Goal: Answer question/provide support: Share knowledge or assist other users

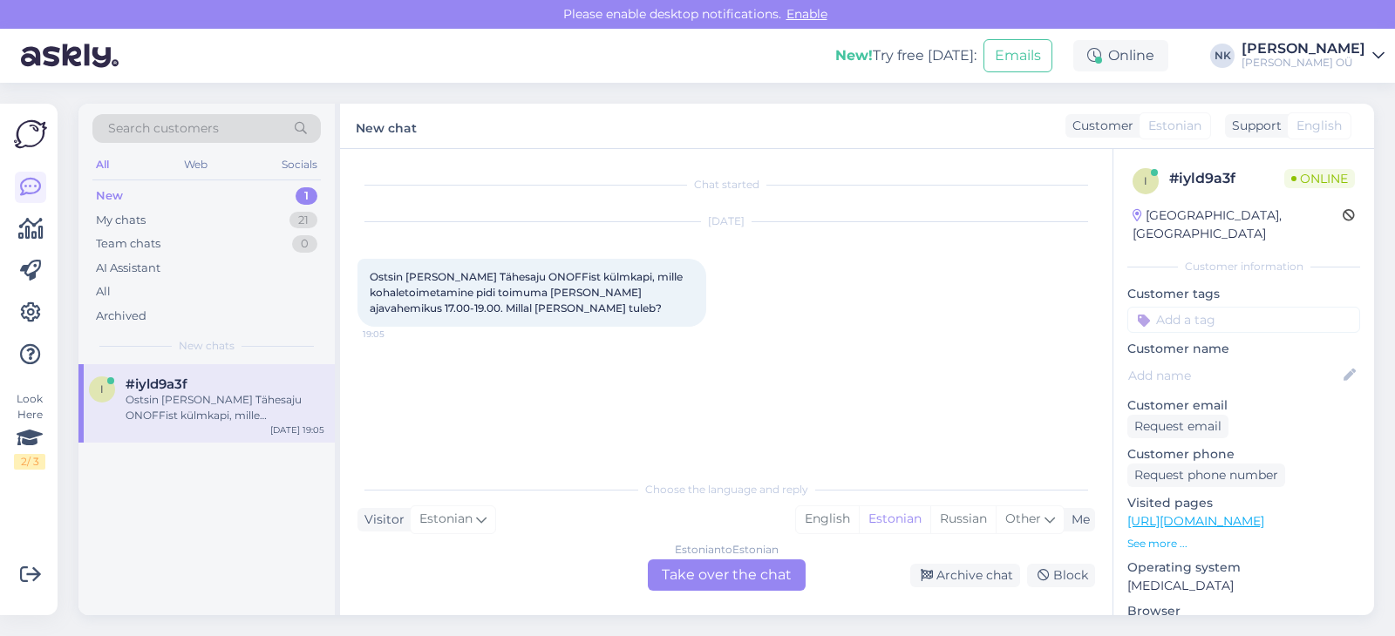
click at [721, 577] on div "Estonian to Estonian Take over the chat" at bounding box center [727, 575] width 158 height 31
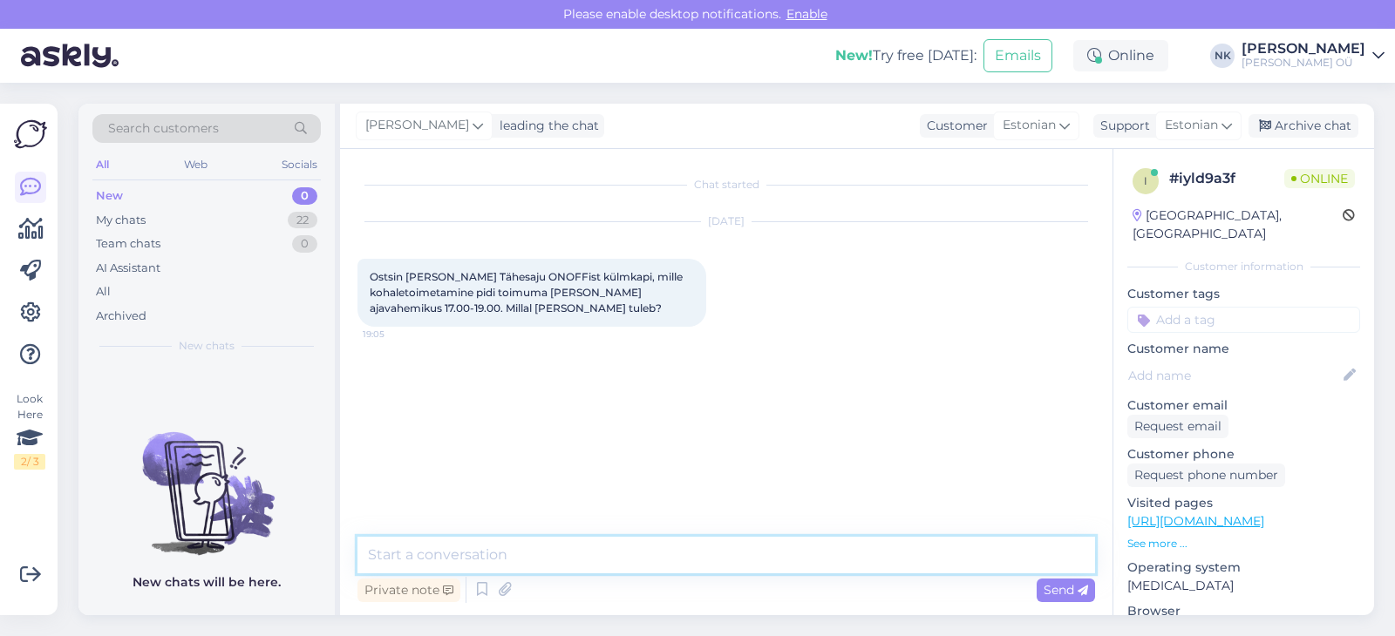
click at [610, 568] on textarea at bounding box center [726, 555] width 738 height 37
click at [1264, 514] on link "[URL][DOMAIN_NAME]" at bounding box center [1195, 522] width 137 height 16
click at [570, 575] on div "Private note Send" at bounding box center [726, 590] width 738 height 33
click at [573, 565] on textarea at bounding box center [726, 555] width 738 height 37
click at [577, 556] on textarea at bounding box center [726, 555] width 738 height 37
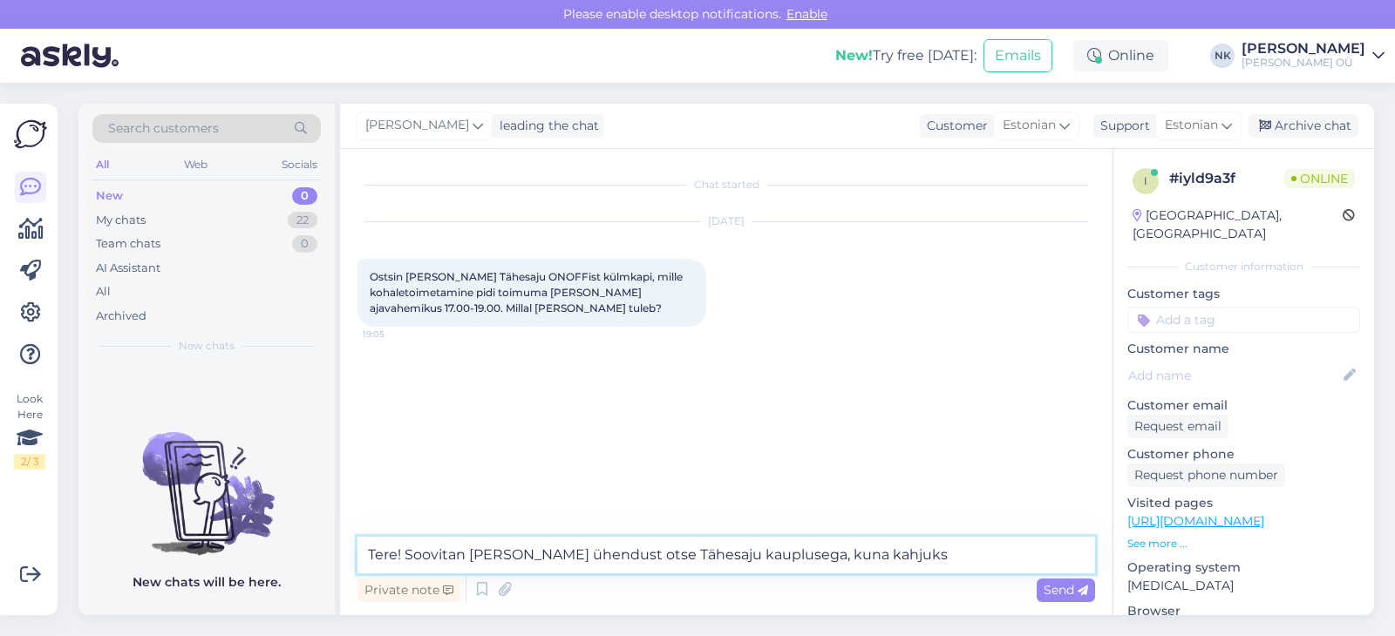
drag, startPoint x: 892, startPoint y: 562, endPoint x: 766, endPoint y: 563, distance: 125.6
click at [766, 563] on textarea "Tere! Soovitan [PERSON_NAME] ühendust otse Tähesaju kauplusega, kuna kahjuks" at bounding box center [726, 555] width 738 height 37
click at [867, 543] on textarea "Tere! Soovitan [PERSON_NAME] ühendust otse Tähesaju kauplusega, kuna kahjuks" at bounding box center [726, 555] width 738 height 37
click at [877, 564] on textarea "Tere! Soovitan [PERSON_NAME] ühendust otse Tähesaju kauplusega, kuna kahjuks" at bounding box center [726, 555] width 738 height 37
drag, startPoint x: 458, startPoint y: 556, endPoint x: 406, endPoint y: 561, distance: 51.6
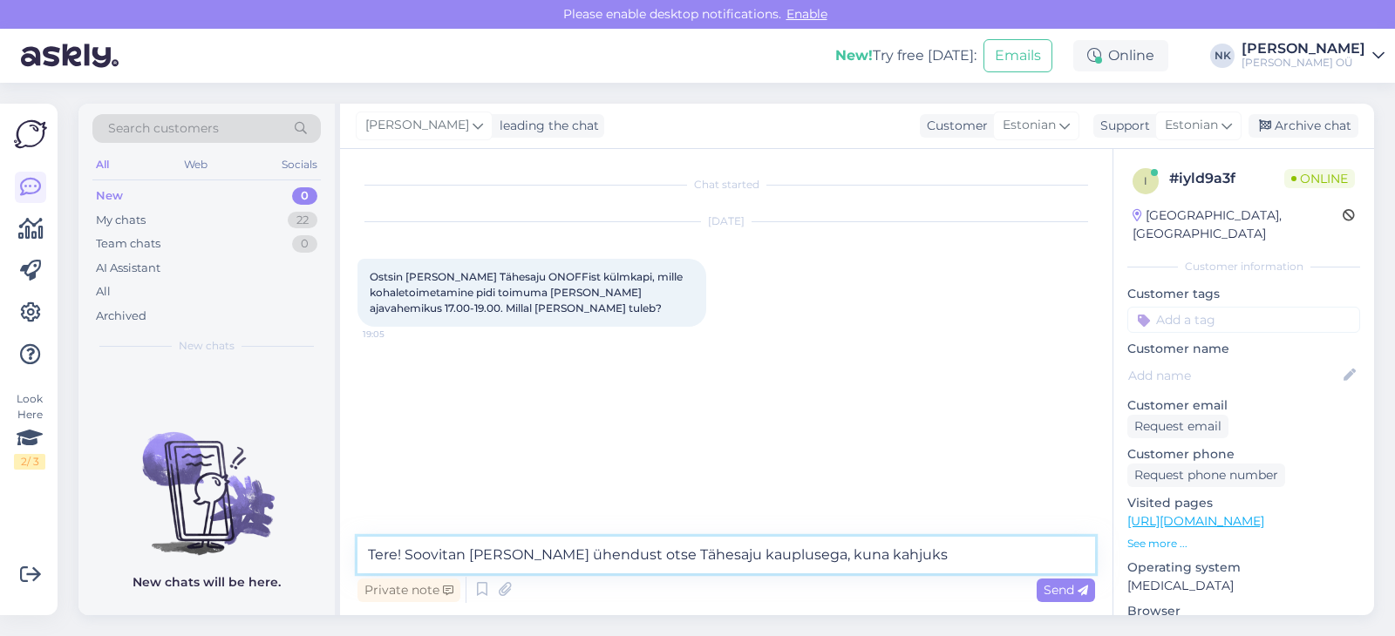
click at [406, 561] on textarea "Tere! Soovitan [PERSON_NAME] ühendust otse Tähesaju kauplusega, kuna kahjuks" at bounding box center [726, 555] width 738 height 37
click at [856, 555] on textarea "Tere! [PERSON_NAME] ühendust otse Tähesaju kauplusega, kuna kahjuks" at bounding box center [726, 555] width 738 height 37
drag, startPoint x: 875, startPoint y: 558, endPoint x: 748, endPoint y: 558, distance: 127.3
click at [748, 558] on textarea "Tere! [PERSON_NAME] ühendust otse Tähesaju kauplusega, kuna kahjuks" at bounding box center [726, 555] width 738 height 37
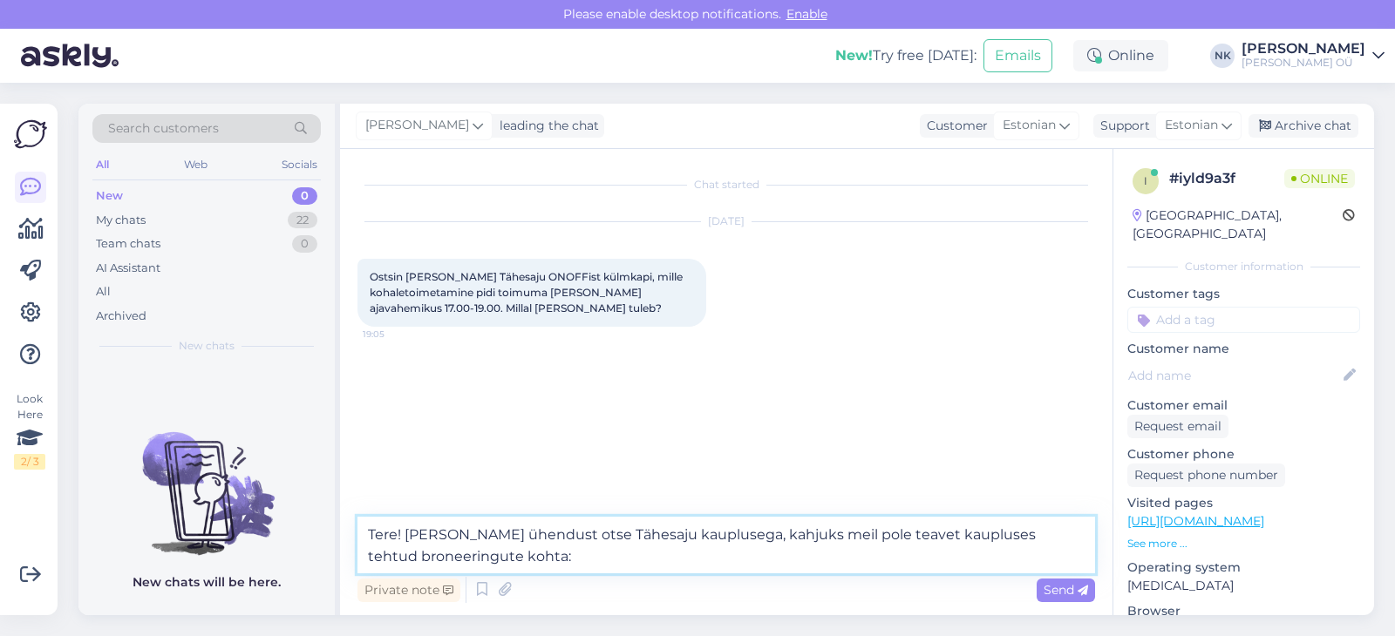
paste textarea "[URL][DOMAIN_NAME]"
type textarea "Tere! [PERSON_NAME] ühendust otse Tähesaju kauplusega, kahjuks meil pole teavet…"
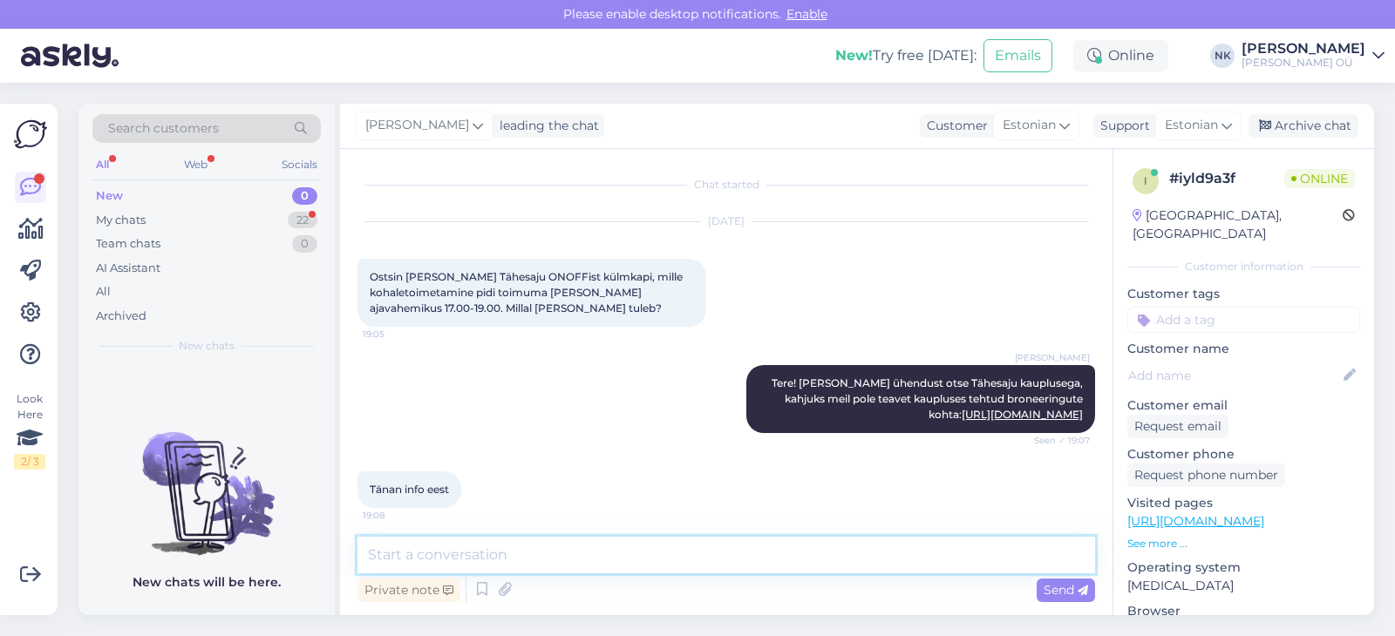
scroll to position [5, 0]
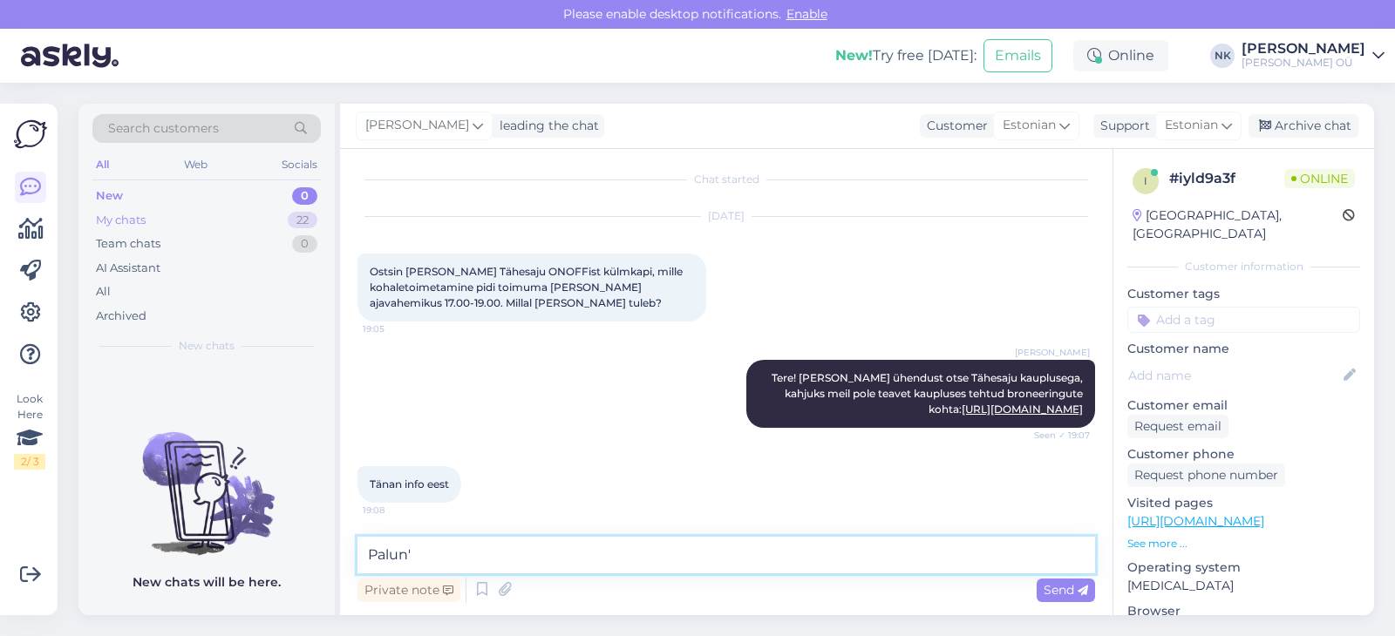
type textarea "Palun'"
click at [171, 225] on div "My chats 22" at bounding box center [206, 220] width 228 height 24
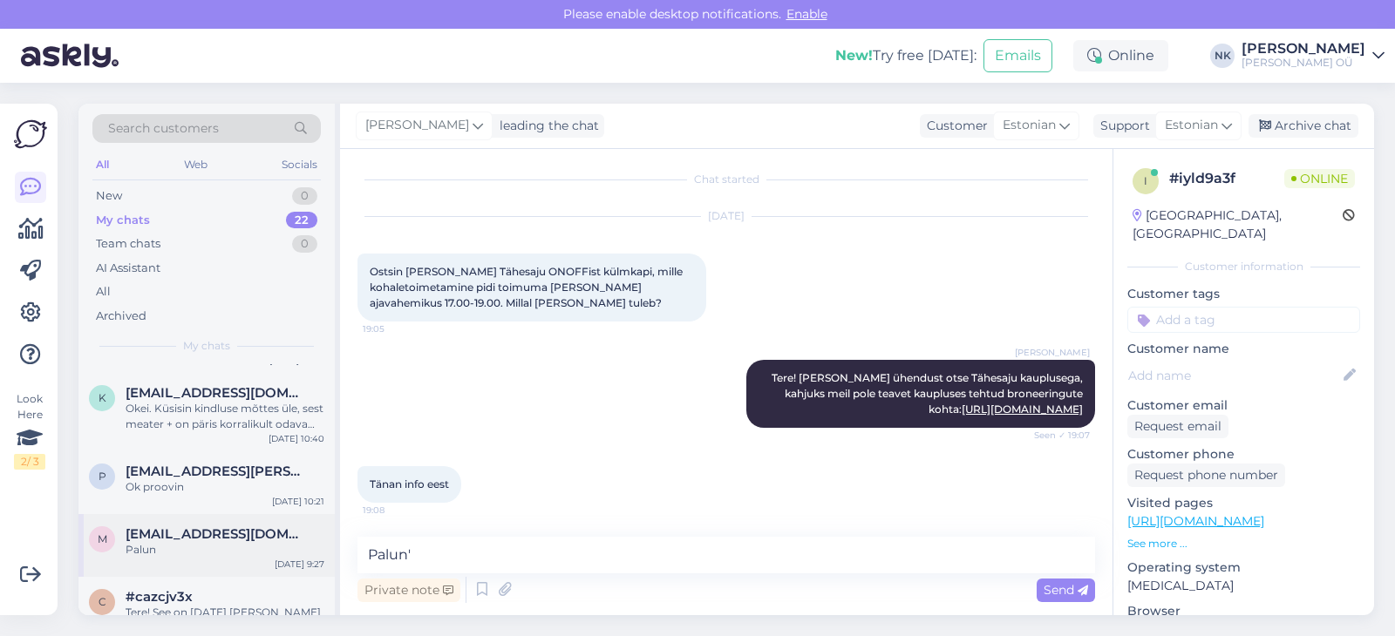
scroll to position [1270, 0]
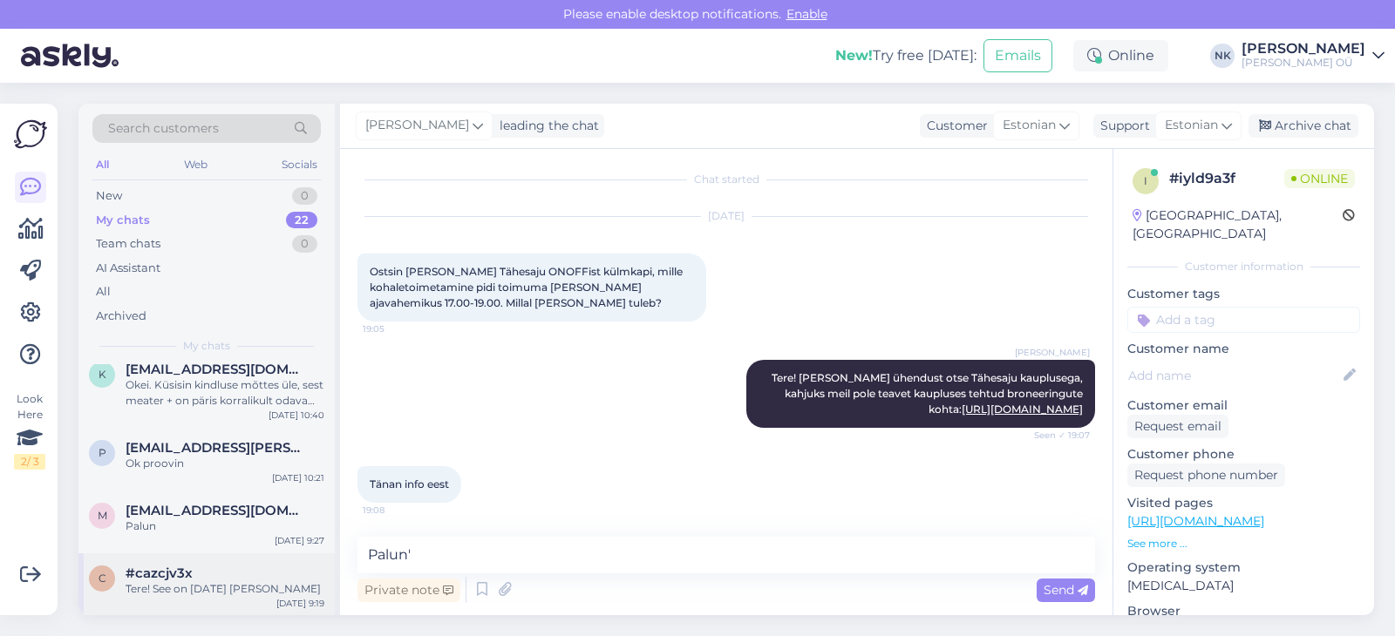
click at [201, 563] on div "c #cazcjv3x Tere! See on [DATE] [PERSON_NAME] [DATE] 9:19" at bounding box center [206, 585] width 256 height 63
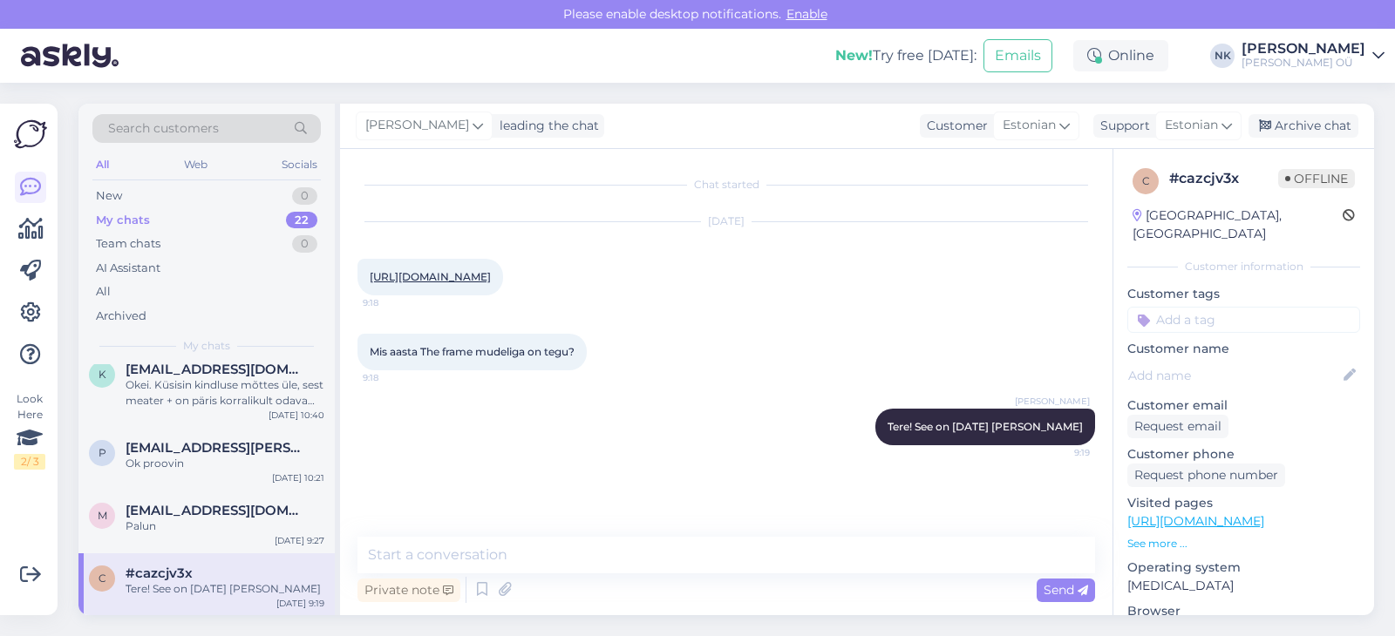
click at [1266, 133] on div "Archive chat" at bounding box center [1304, 126] width 110 height 24
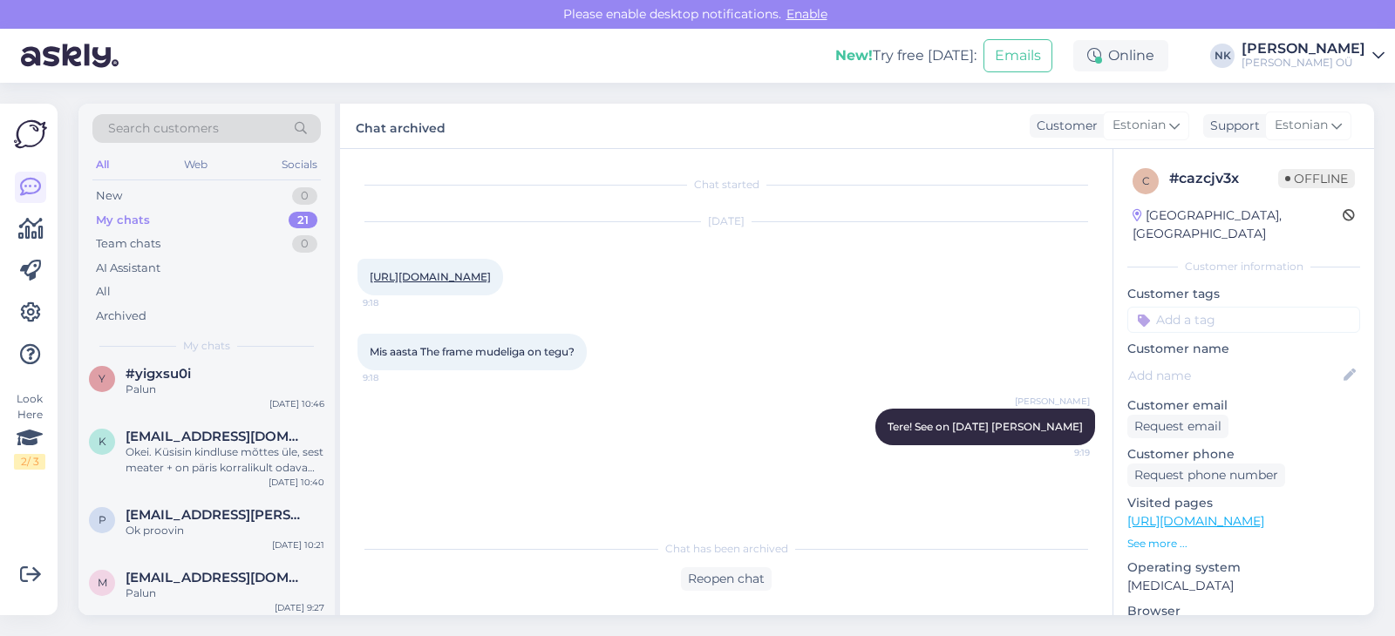
scroll to position [1208, 0]
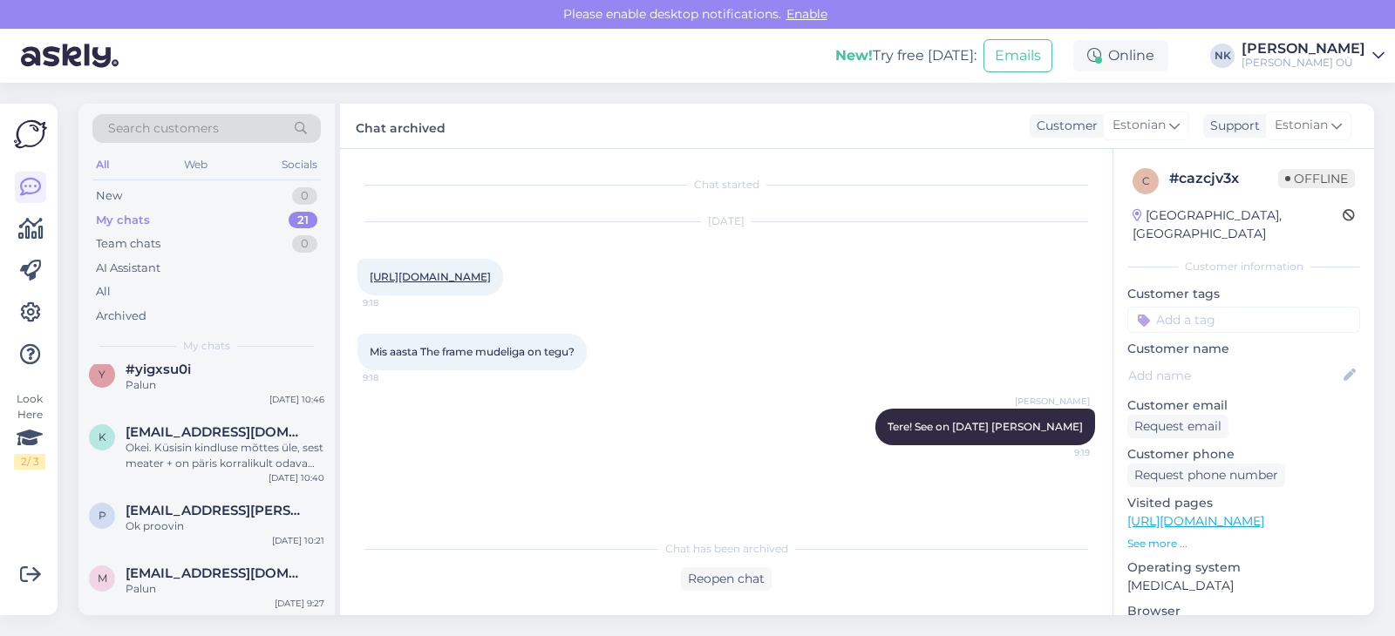
click at [201, 570] on span "[EMAIL_ADDRESS][DOMAIN_NAME]" at bounding box center [216, 574] width 181 height 16
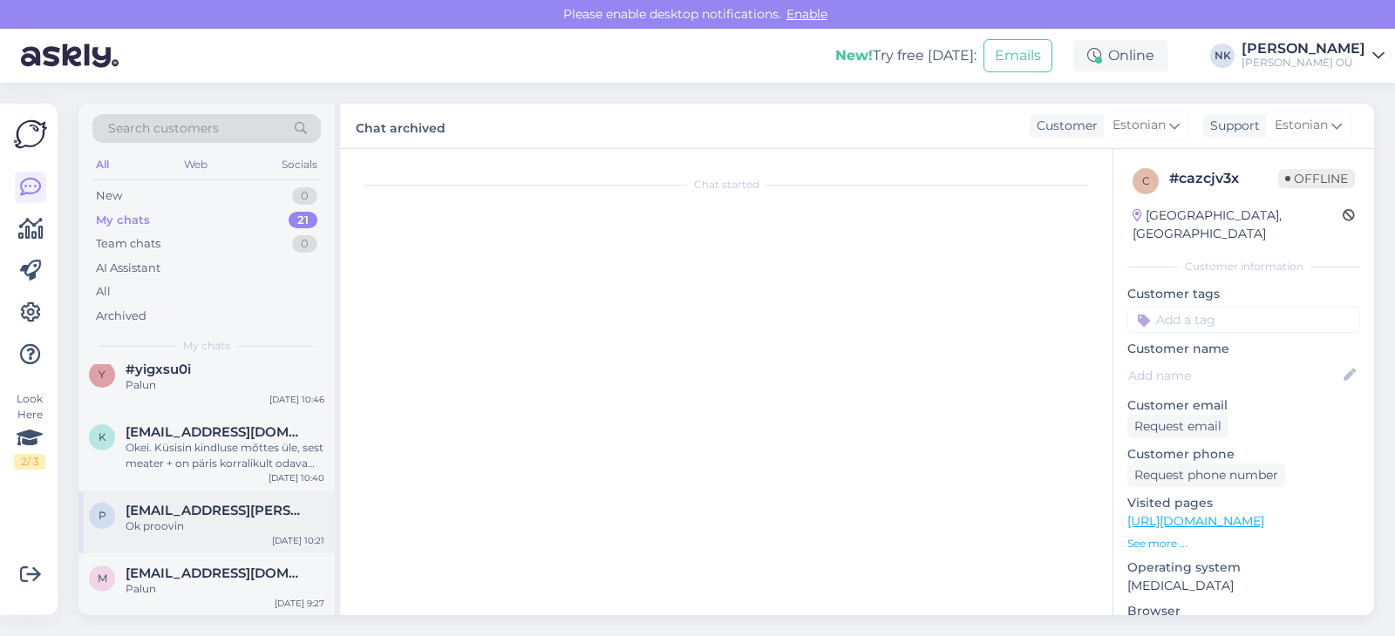
scroll to position [1513, 0]
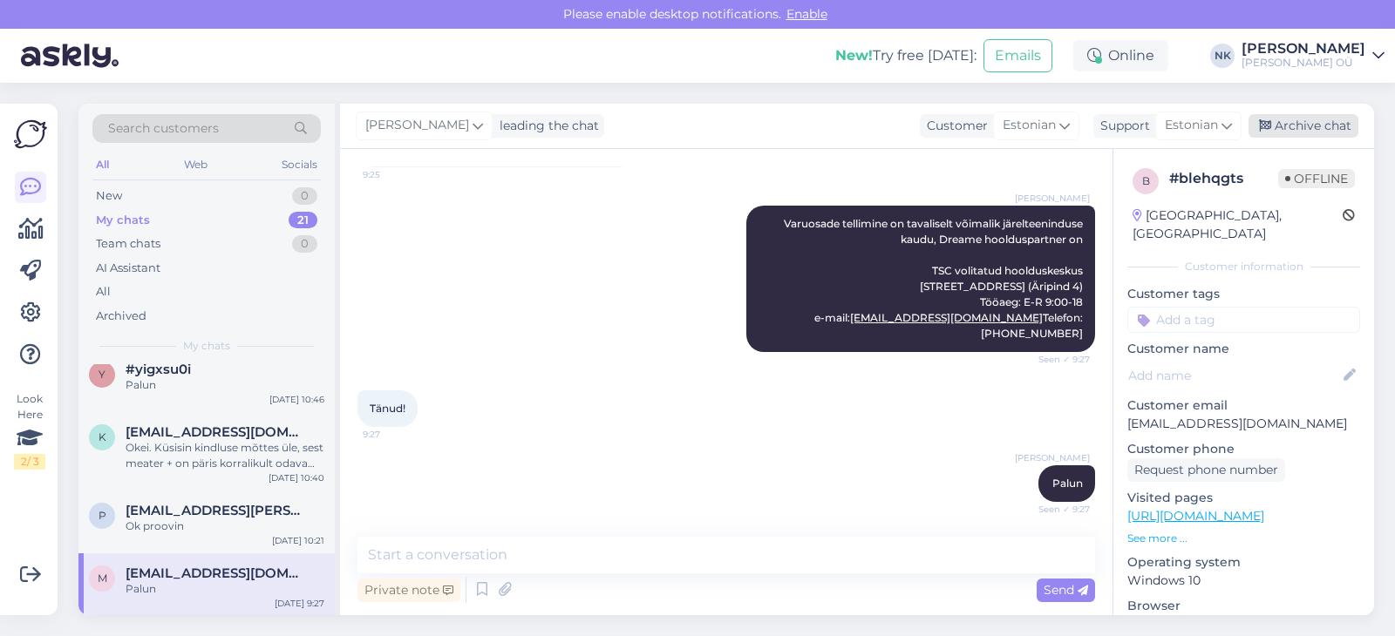
click at [1282, 117] on div "Archive chat" at bounding box center [1304, 126] width 110 height 24
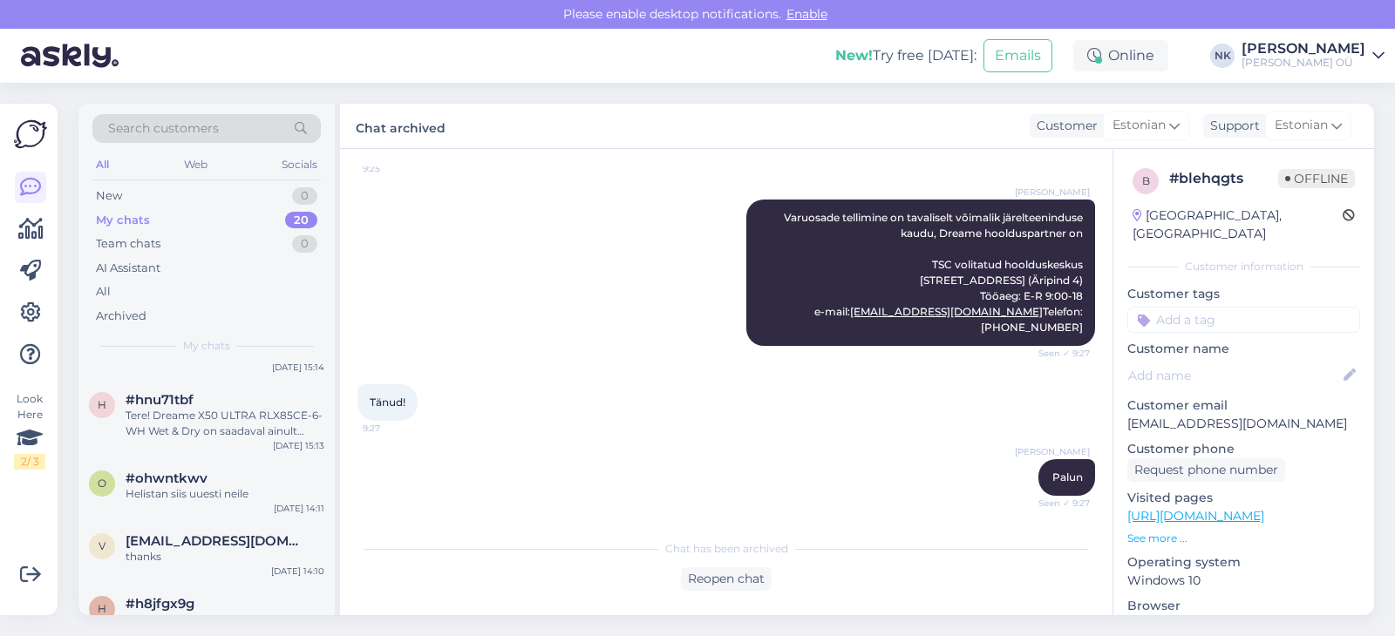
scroll to position [1145, 0]
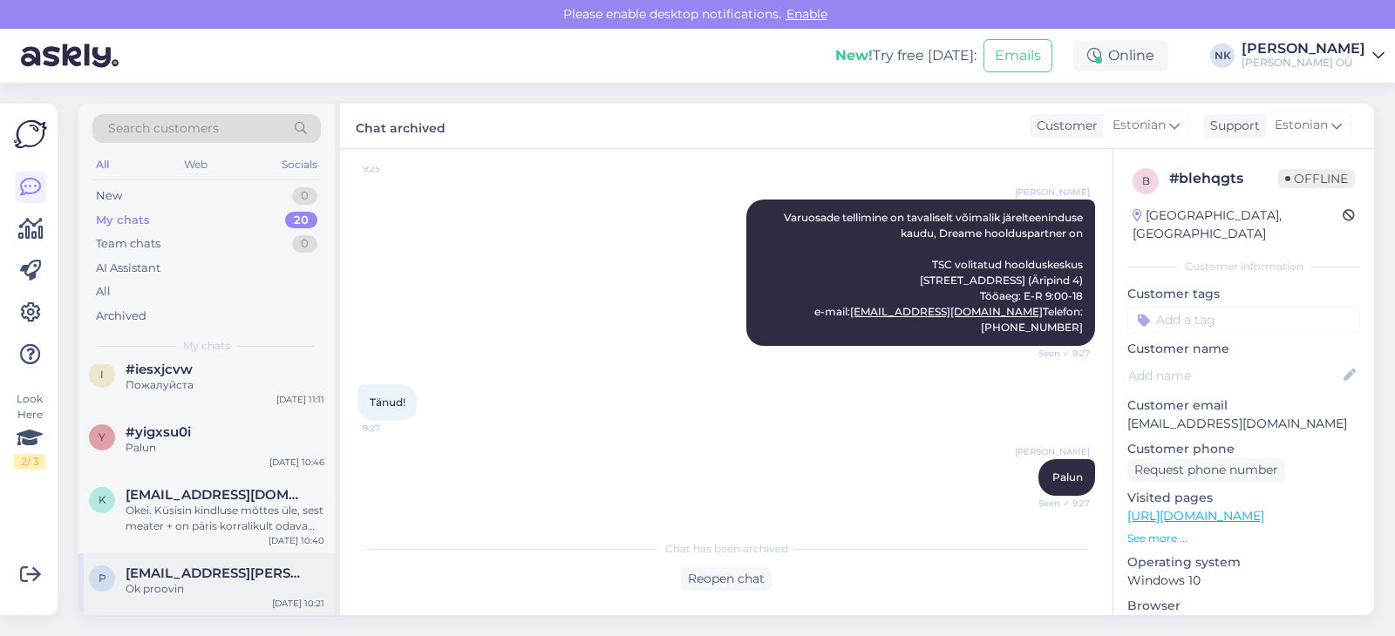
click at [167, 572] on span "[EMAIL_ADDRESS][PERSON_NAME][DOMAIN_NAME]" at bounding box center [216, 574] width 181 height 16
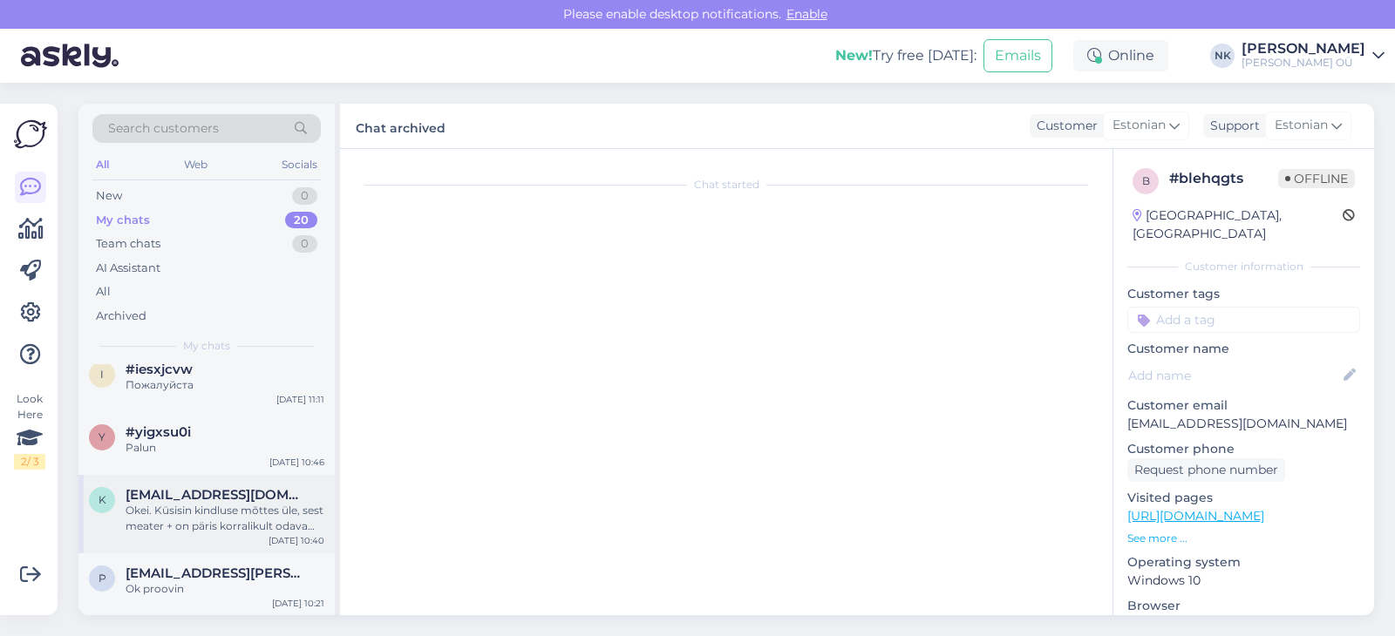
scroll to position [214, 0]
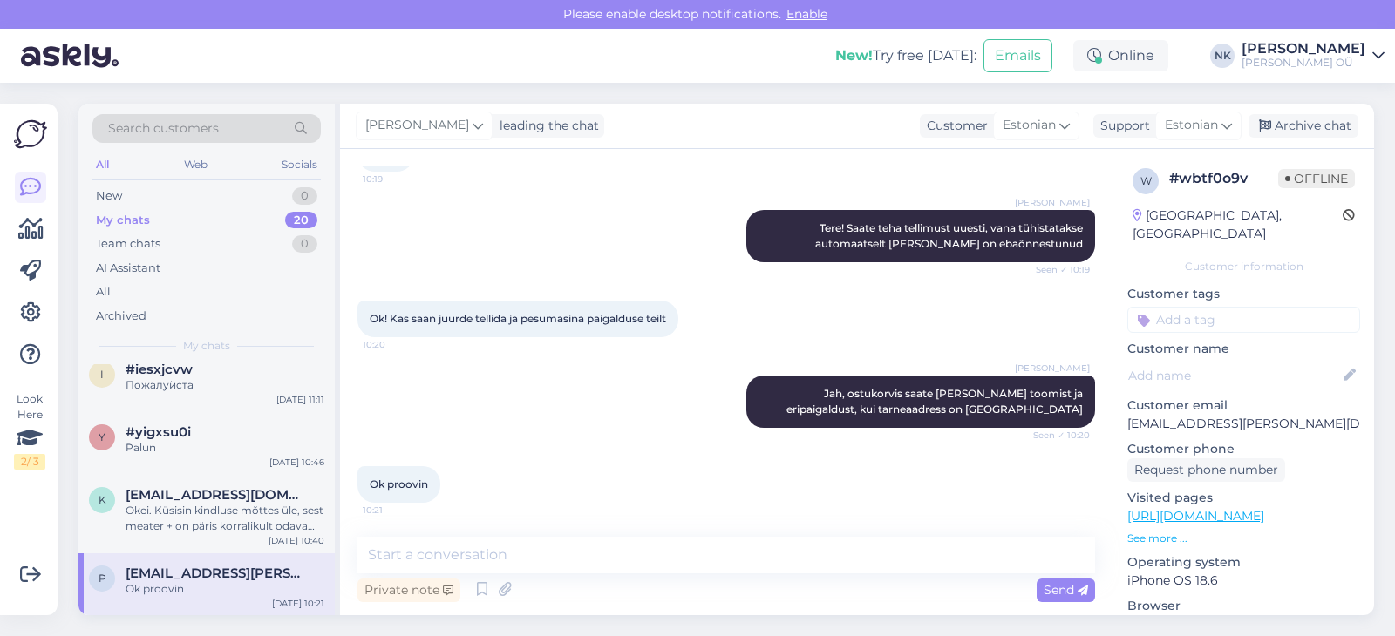
click at [1317, 142] on div "[PERSON_NAME] leading the chat Customer Estonian Support Estonian Archive chat" at bounding box center [857, 126] width 1034 height 45
click at [1283, 128] on div "Archive chat" at bounding box center [1304, 126] width 110 height 24
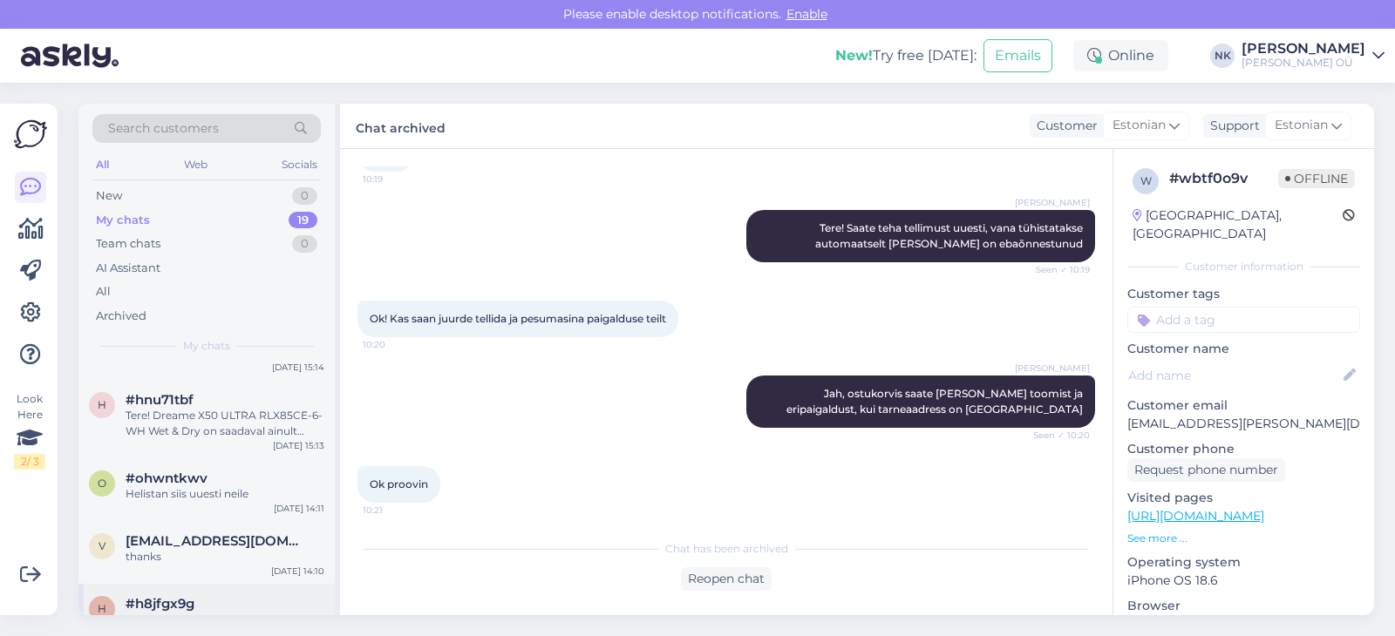
scroll to position [1082, 0]
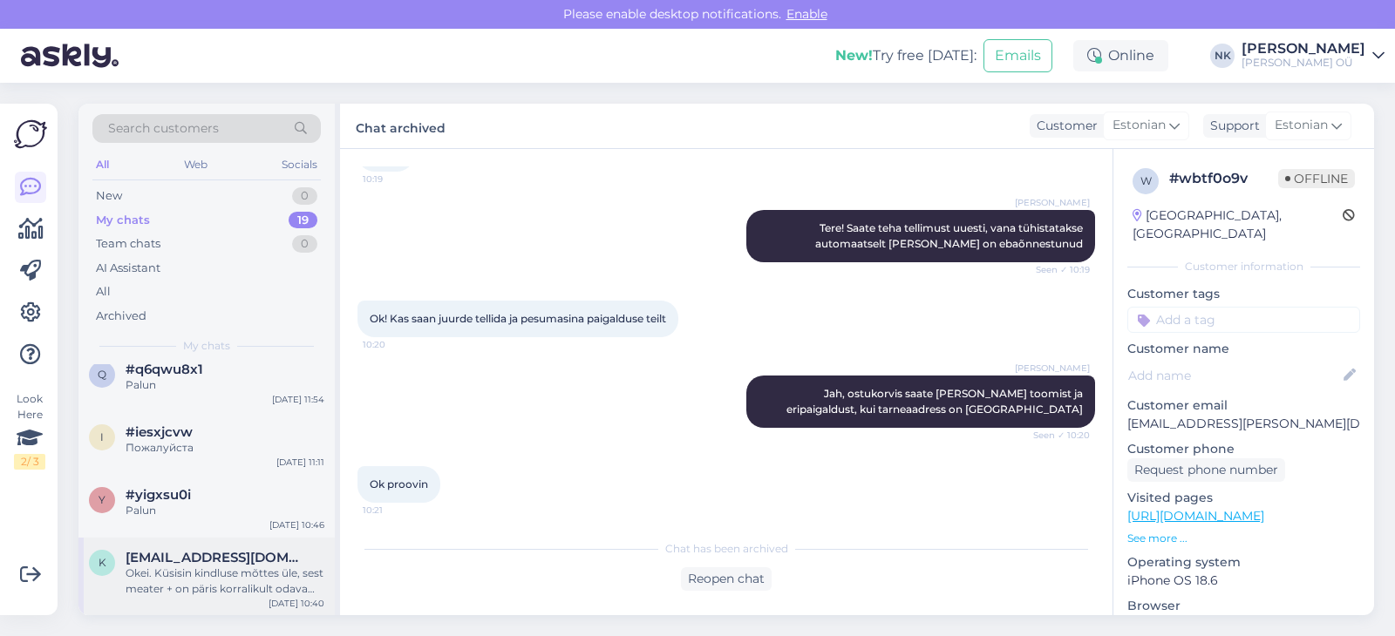
click at [201, 588] on div "Okei. Küsisin kindluse mõttes üle, sest meater + on päris korralikult odavam ja…" at bounding box center [225, 581] width 199 height 31
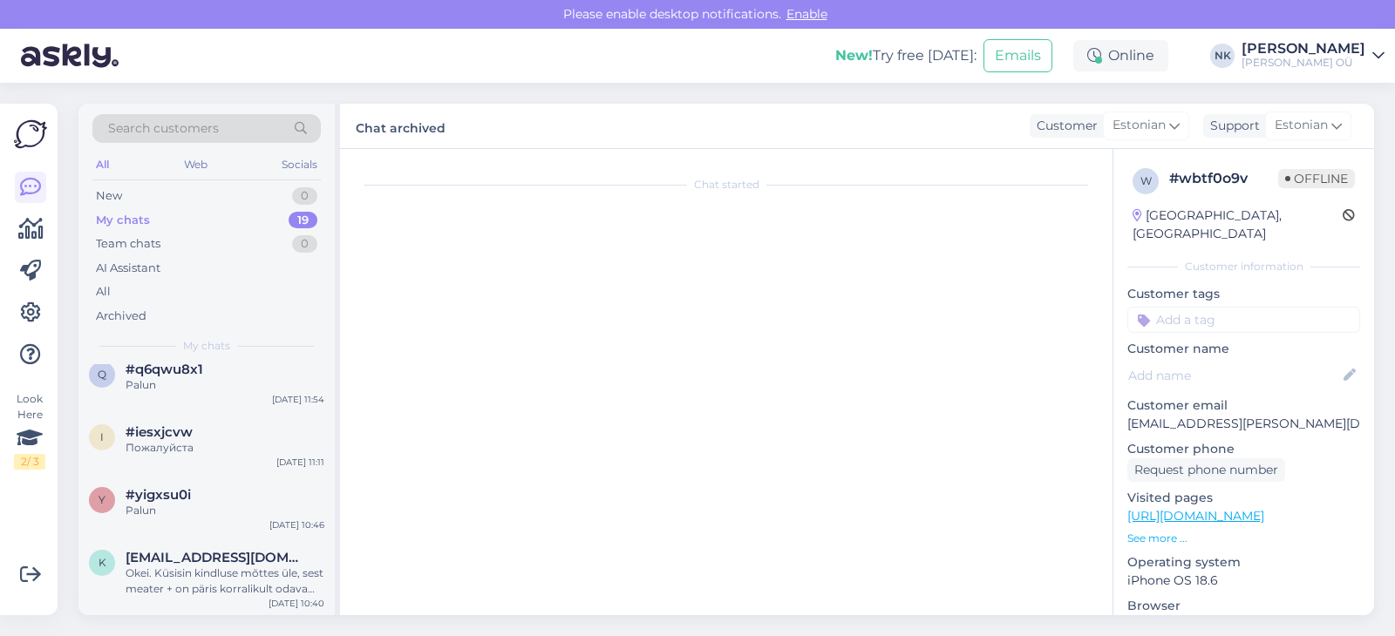
scroll to position [345, 0]
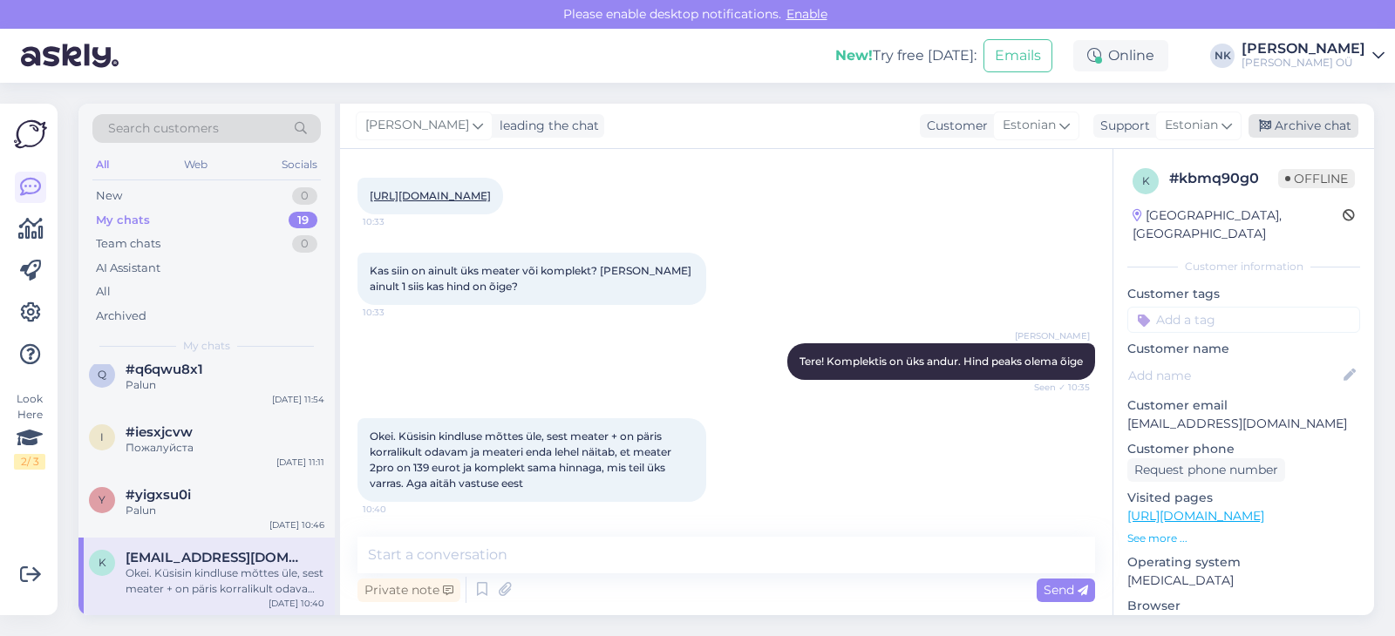
click at [1335, 124] on div "Archive chat" at bounding box center [1304, 126] width 110 height 24
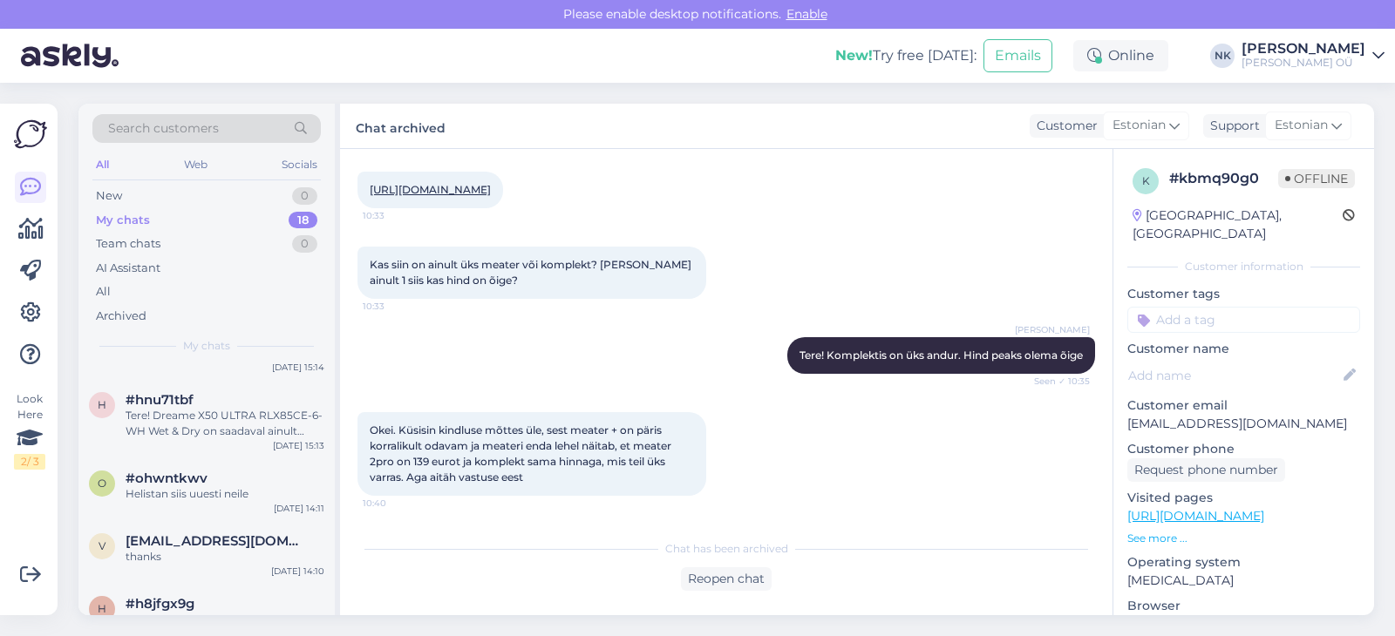
scroll to position [1004, 0]
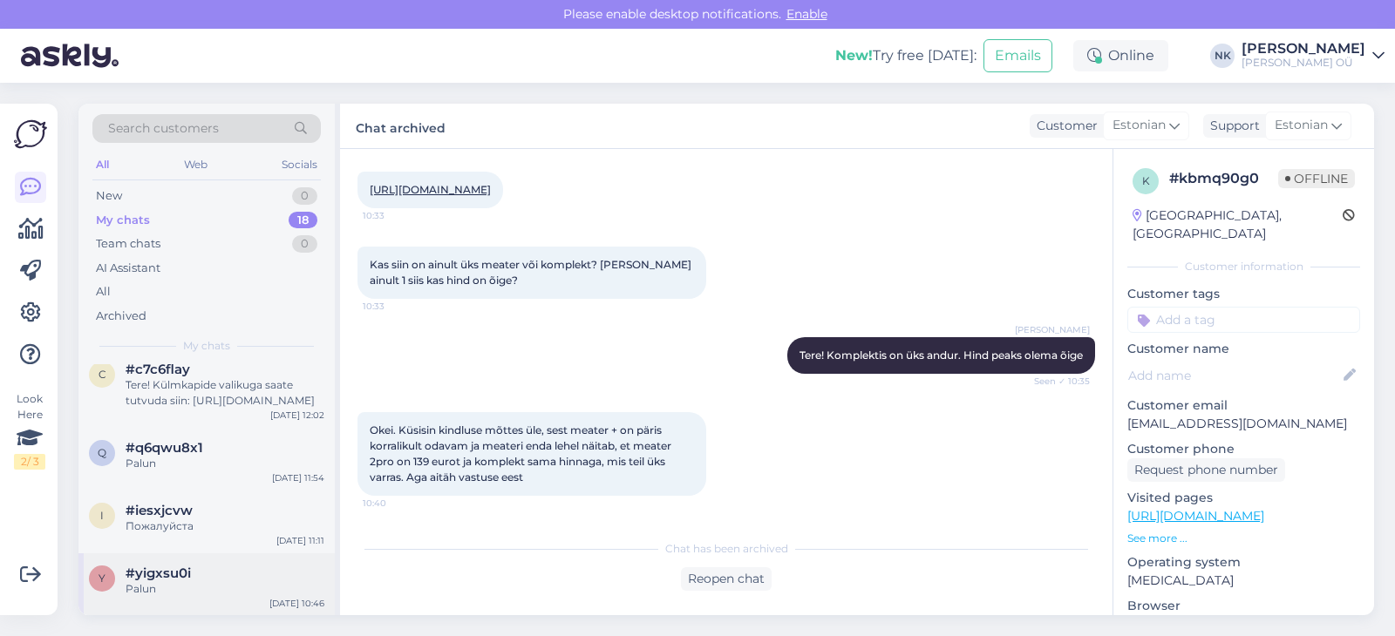
click at [129, 561] on div "y #yigxsu0i Palun [DATE] 10:46" at bounding box center [206, 585] width 256 height 63
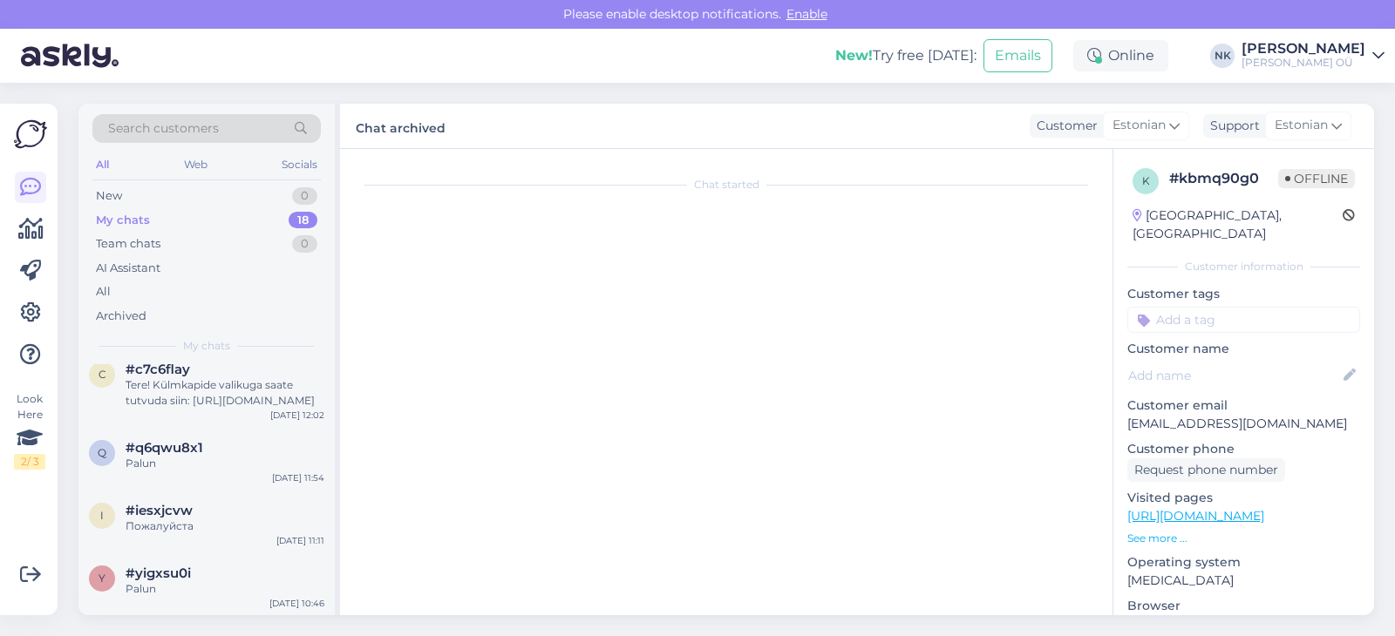
scroll to position [65, 0]
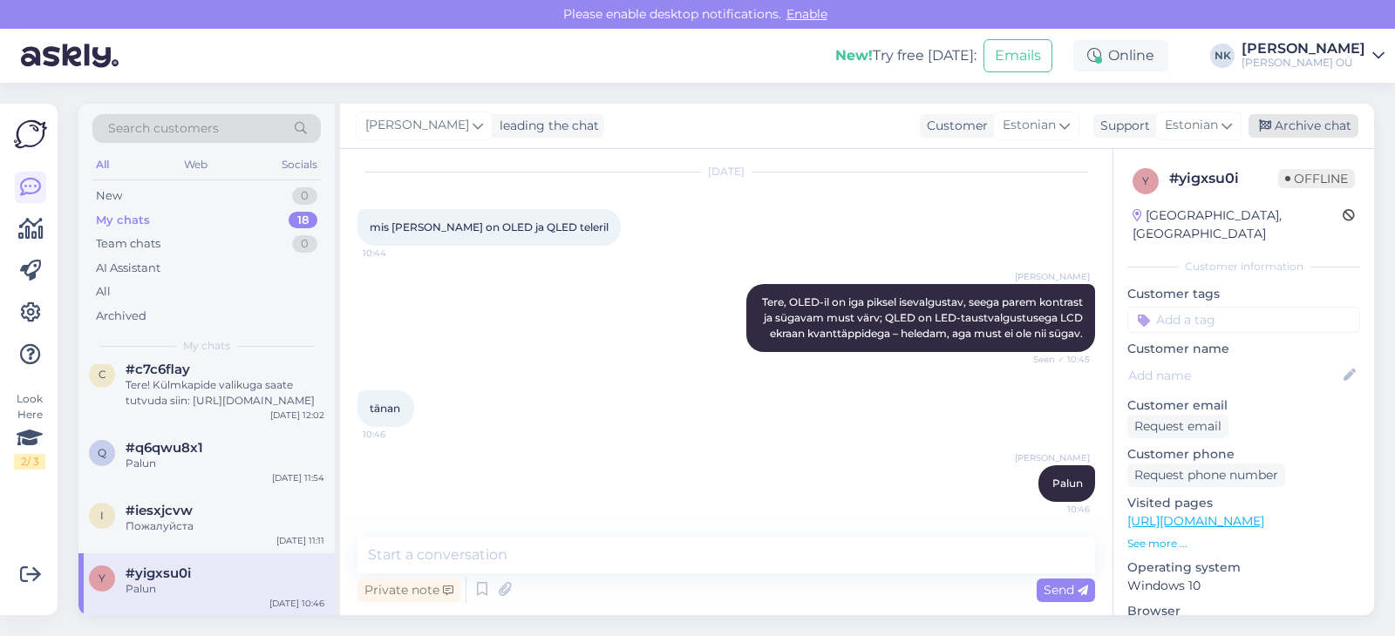
click at [1292, 119] on div "Archive chat" at bounding box center [1304, 126] width 110 height 24
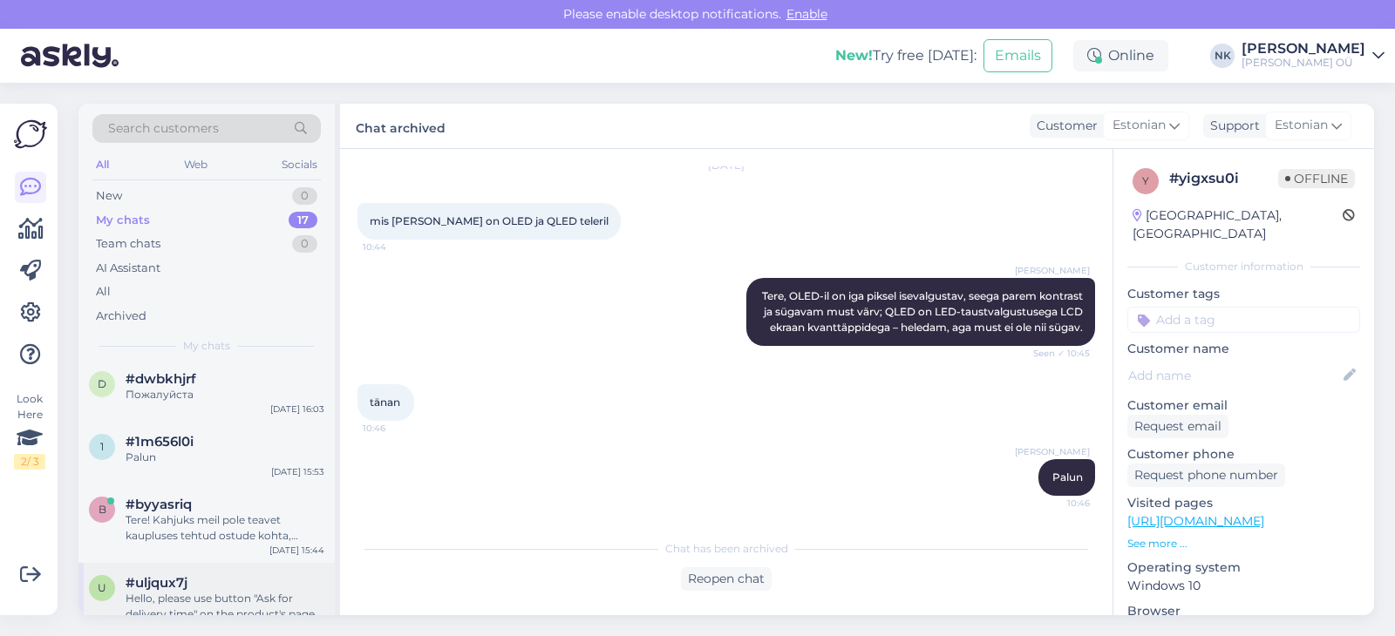
scroll to position [942, 0]
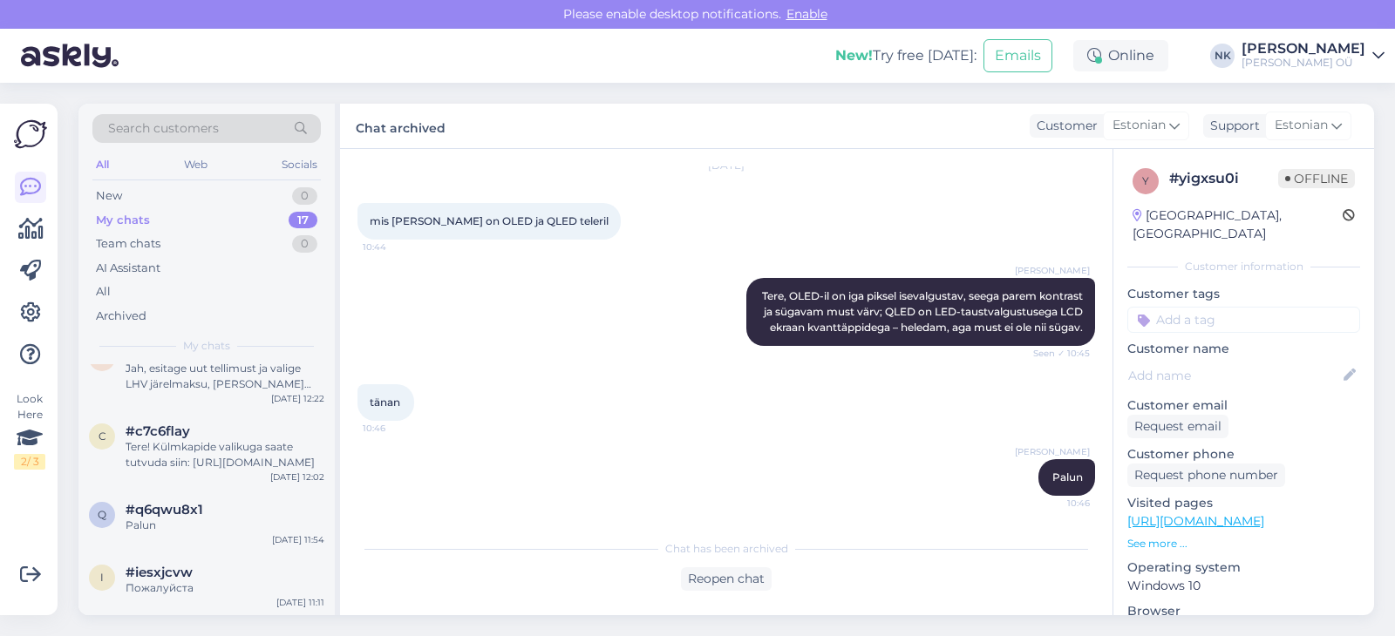
click at [214, 571] on div "#iesxjcvw" at bounding box center [225, 573] width 199 height 16
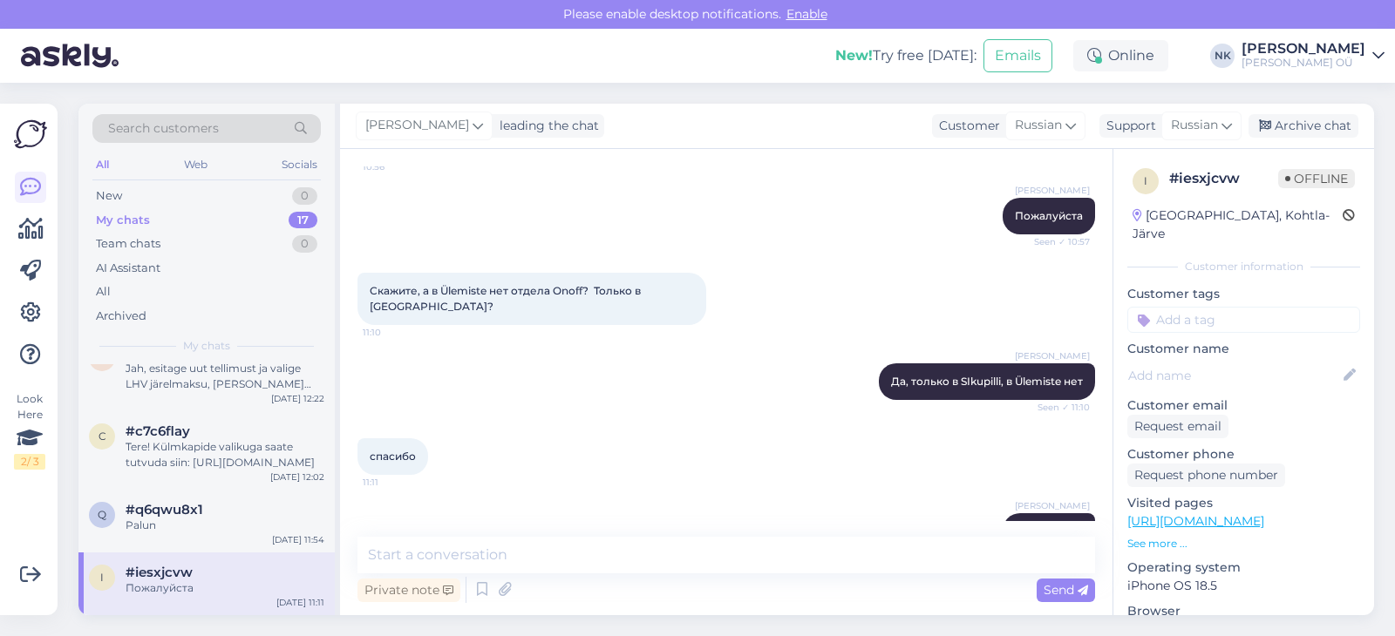
click at [1245, 129] on div "[PERSON_NAME] leading the chat Customer Russian Support Russian Archive chat" at bounding box center [857, 126] width 1034 height 45
click at [1264, 124] on icon at bounding box center [1265, 126] width 12 height 12
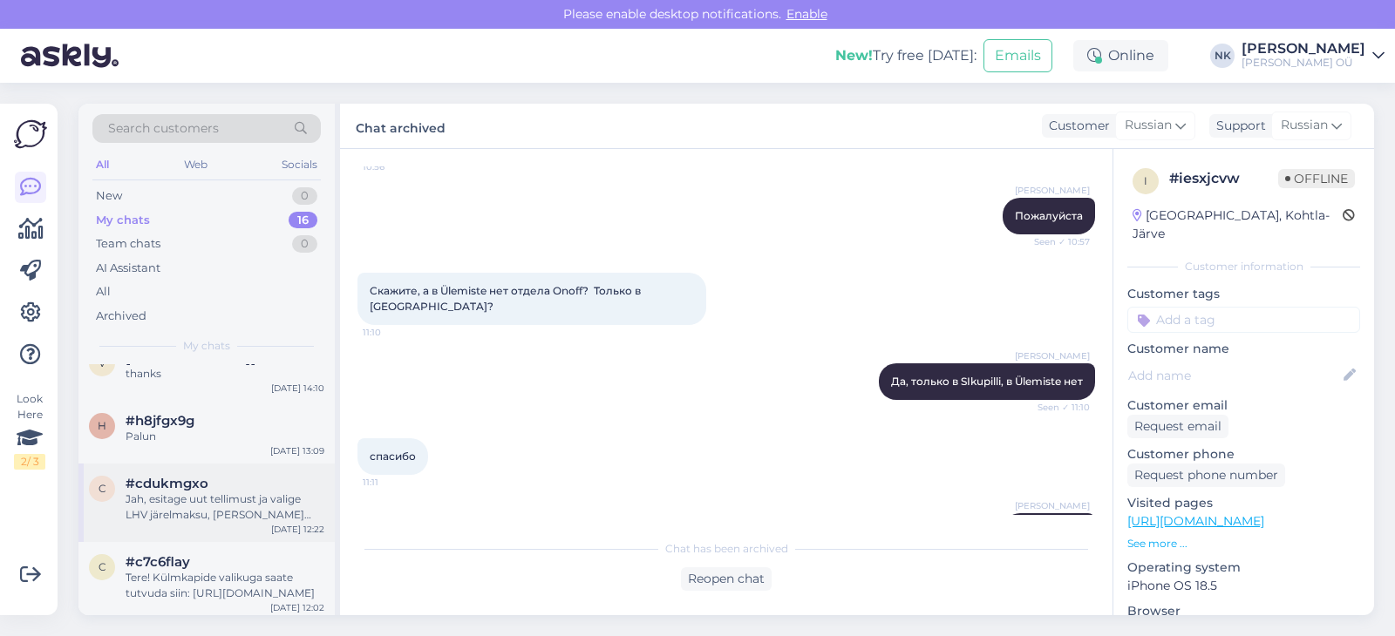
scroll to position [782, 0]
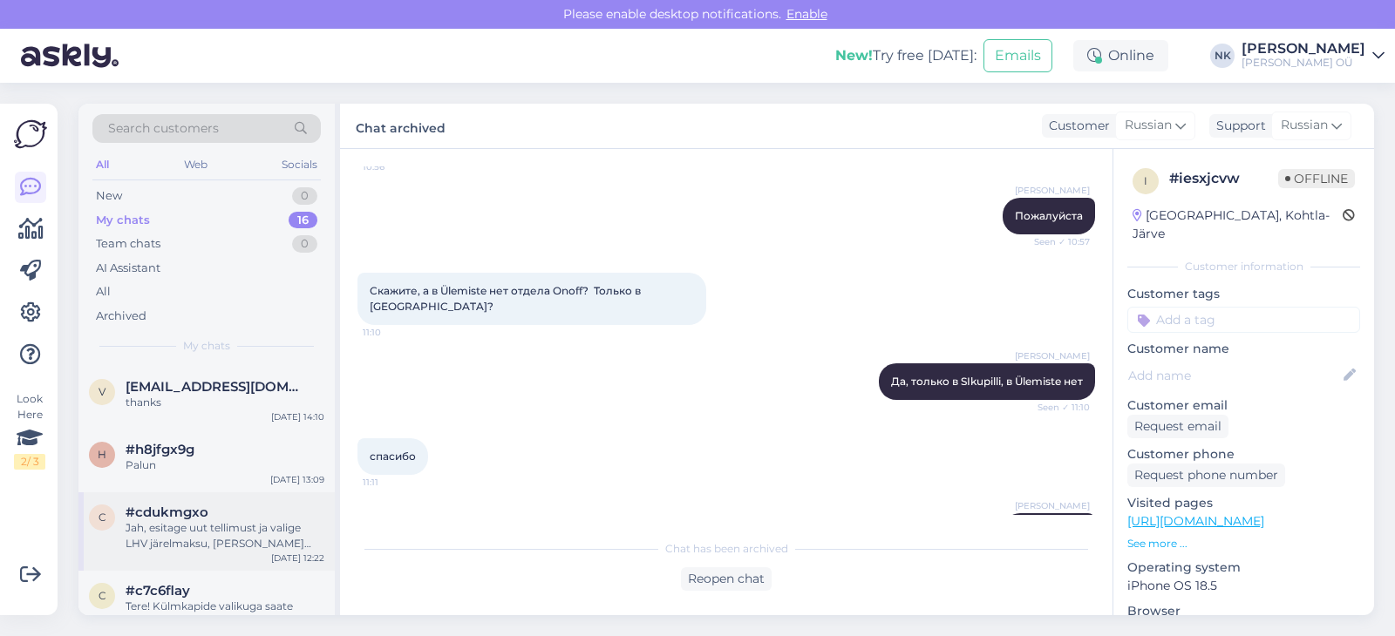
click at [209, 561] on div "c #cdukmgxo Jah, esitage uut tellimust ja valige LHV järelmaksu, [PERSON_NAME] …" at bounding box center [206, 532] width 256 height 78
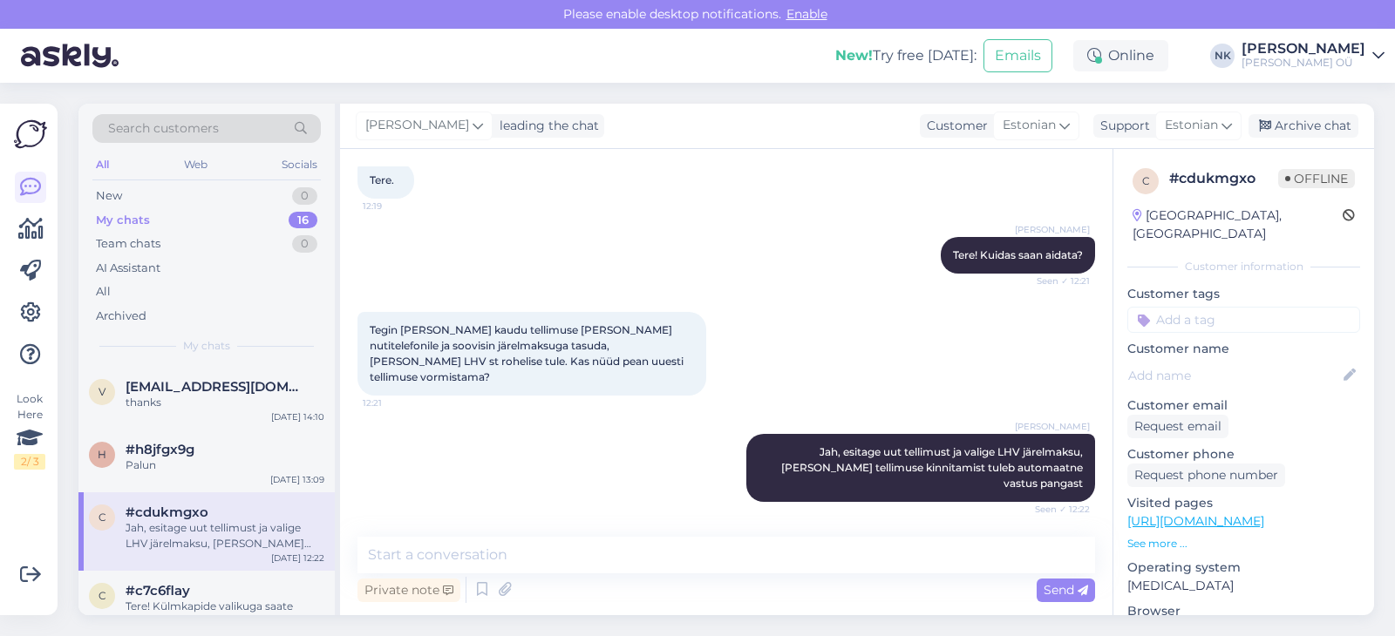
scroll to position [65, 0]
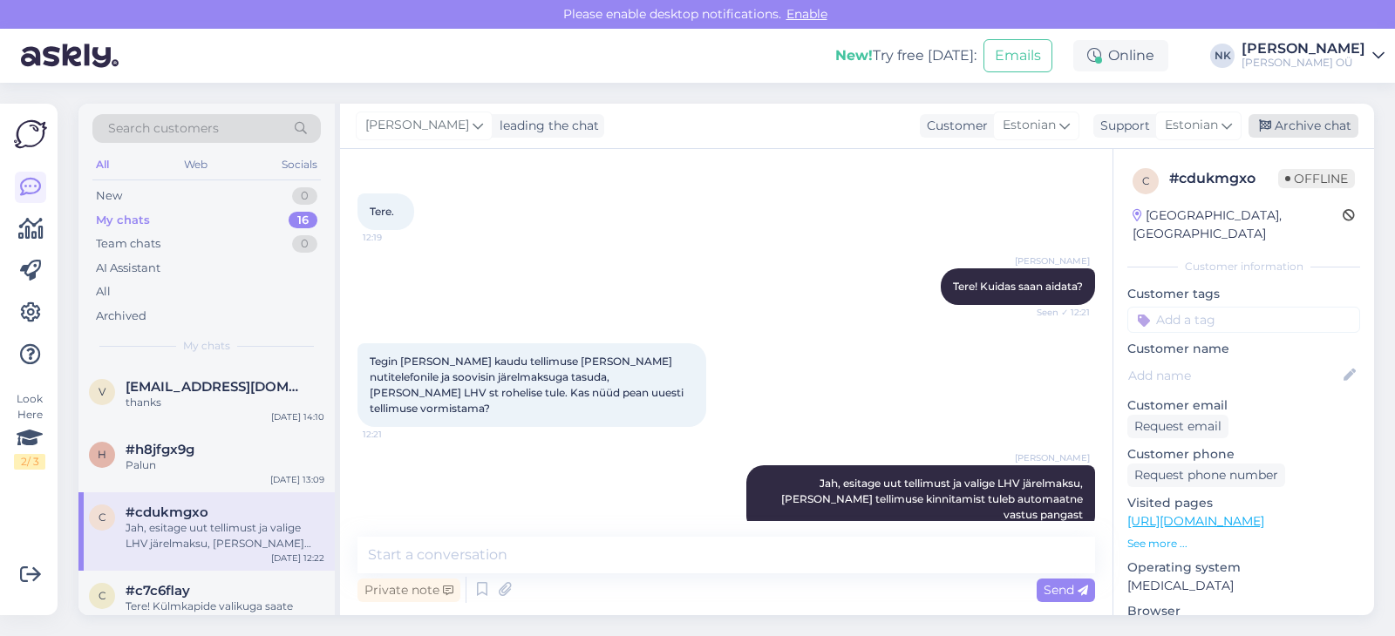
click at [1306, 120] on div "Archive chat" at bounding box center [1304, 126] width 110 height 24
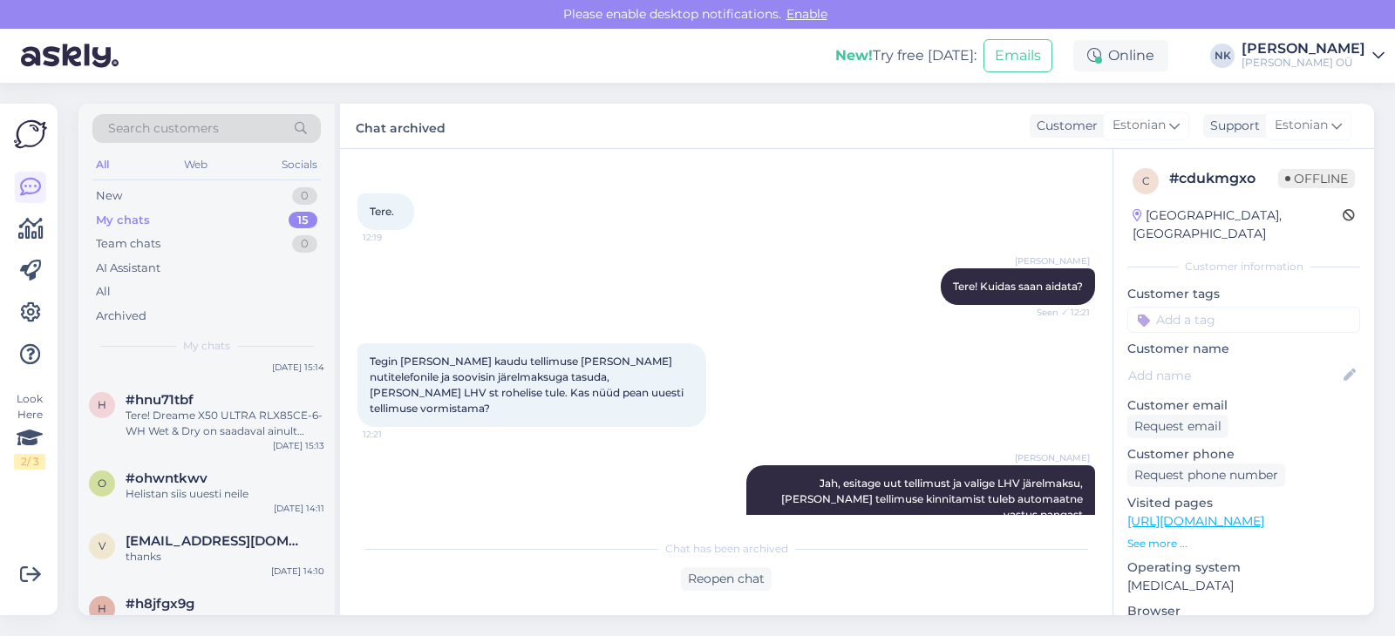
scroll to position [800, 0]
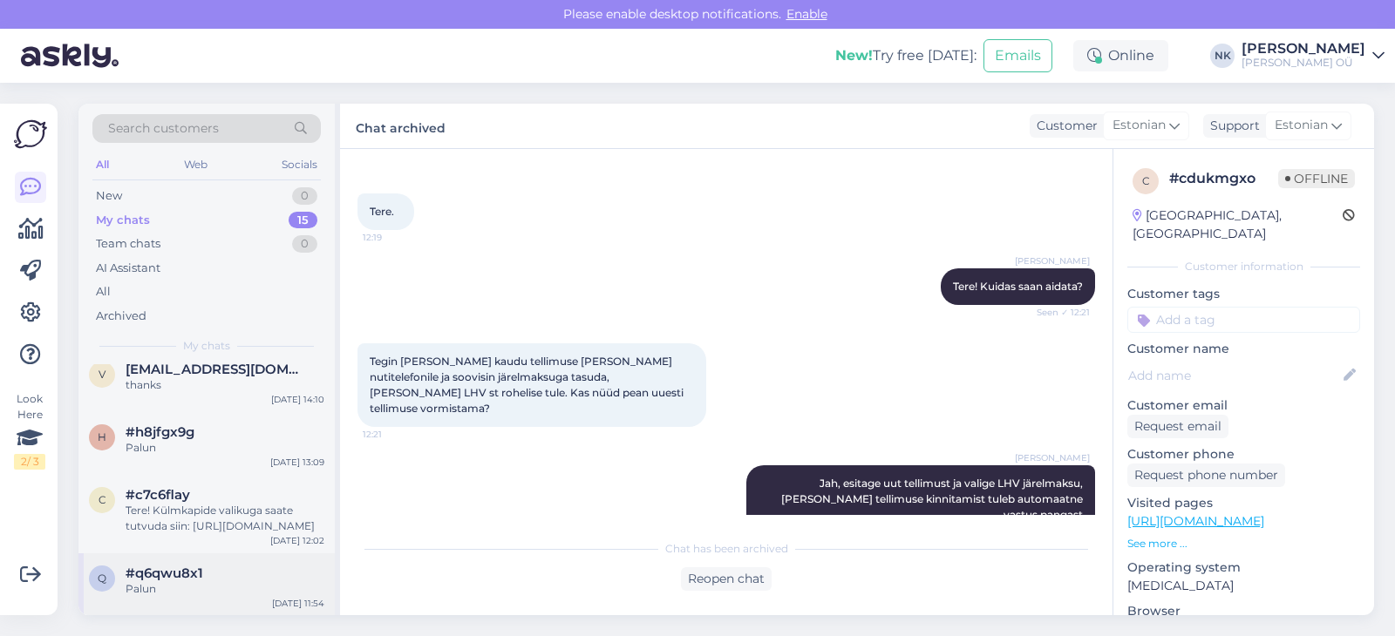
click at [172, 569] on span "#q6qwu8x1" at bounding box center [165, 574] width 78 height 16
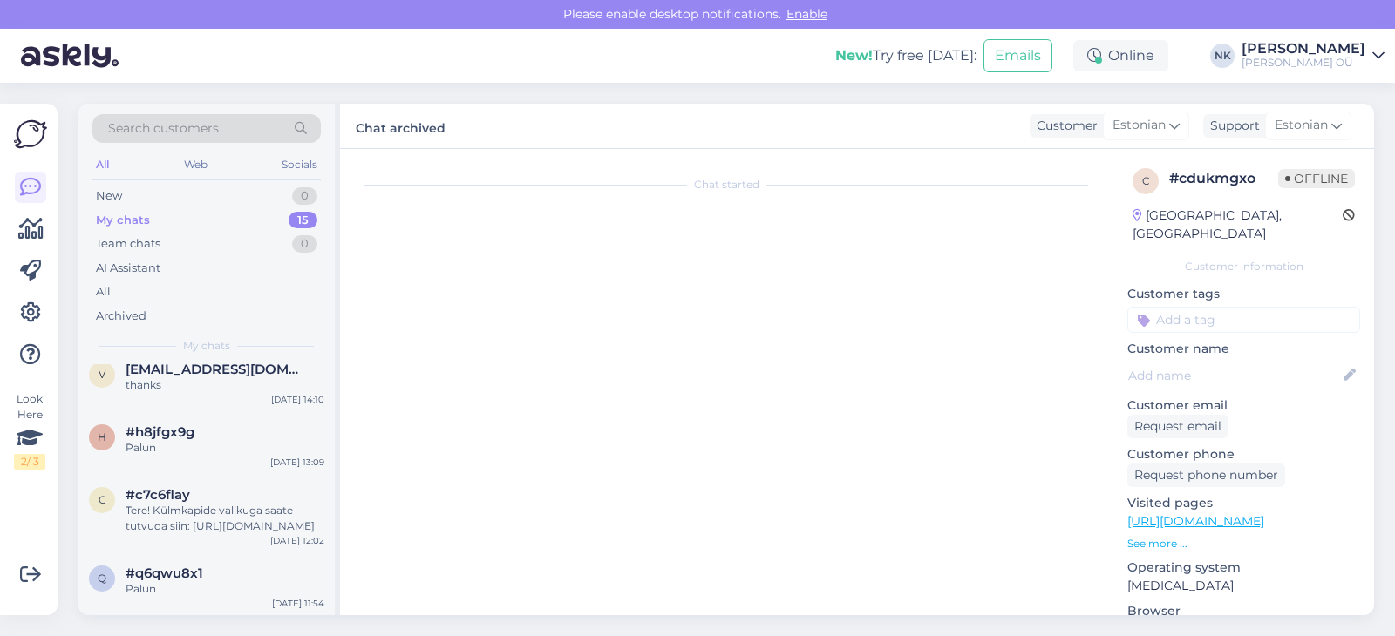
scroll to position [277, 0]
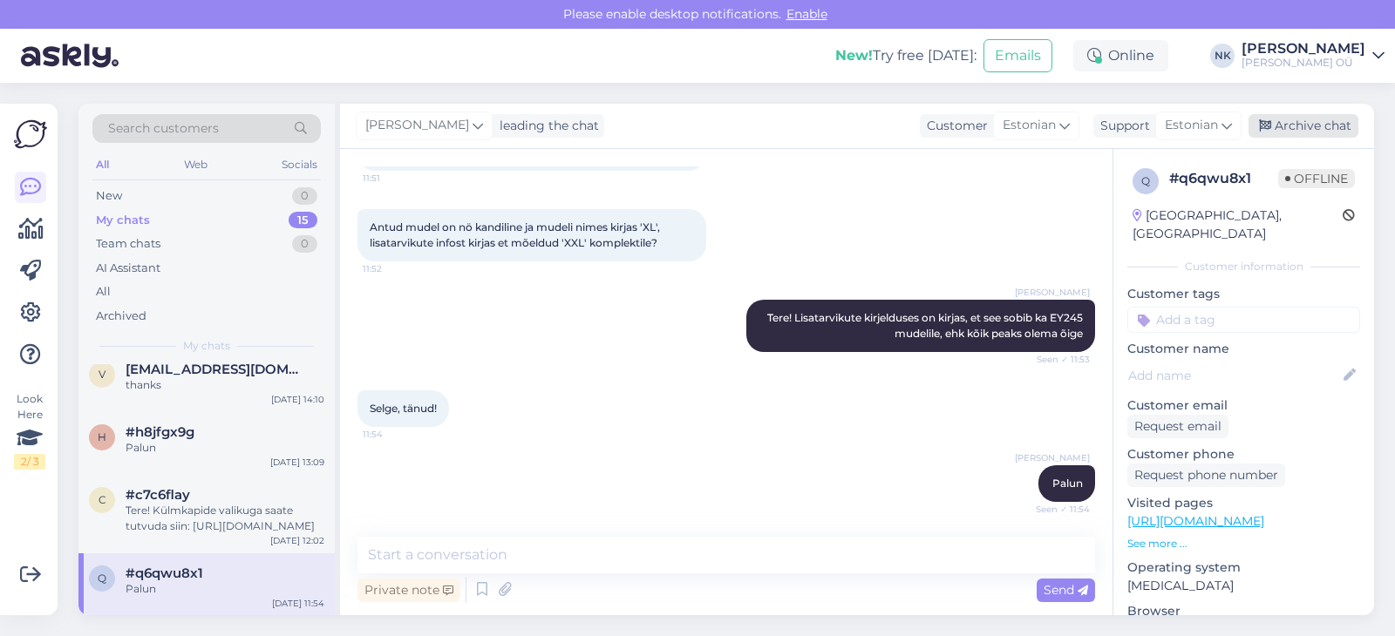
click at [1321, 128] on div "Archive chat" at bounding box center [1304, 126] width 110 height 24
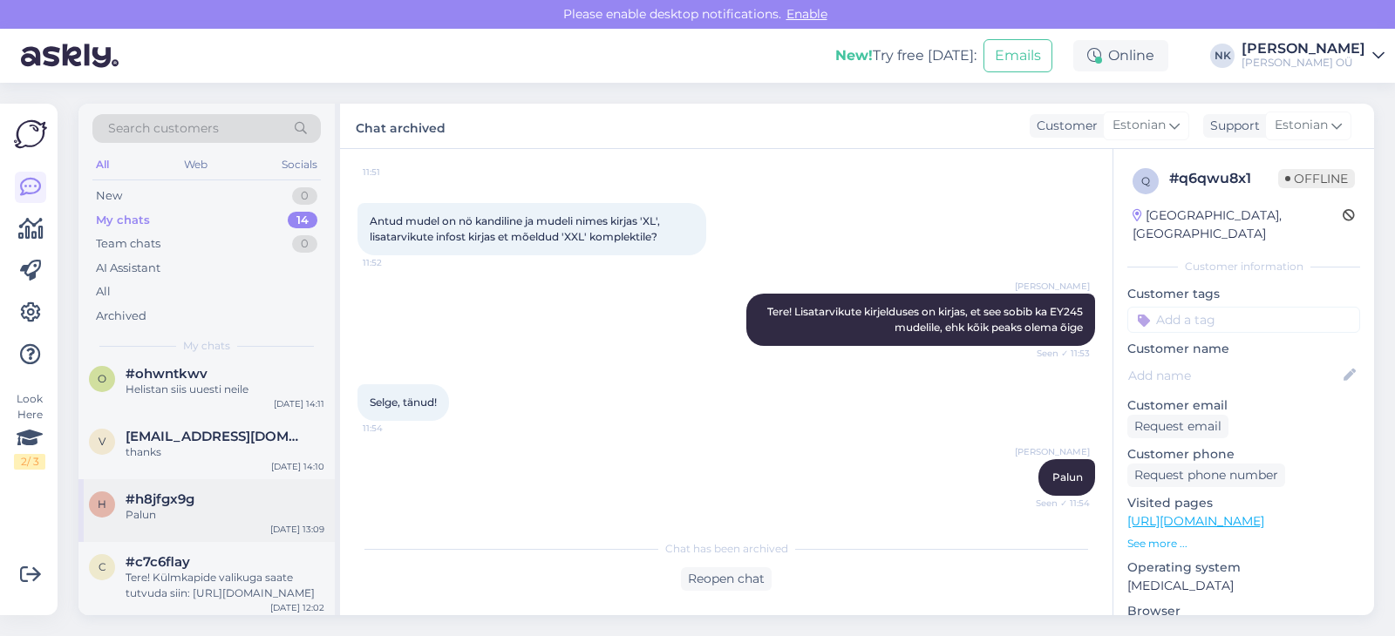
scroll to position [737, 0]
click at [180, 557] on span "#c7c6flay" at bounding box center [158, 558] width 65 height 16
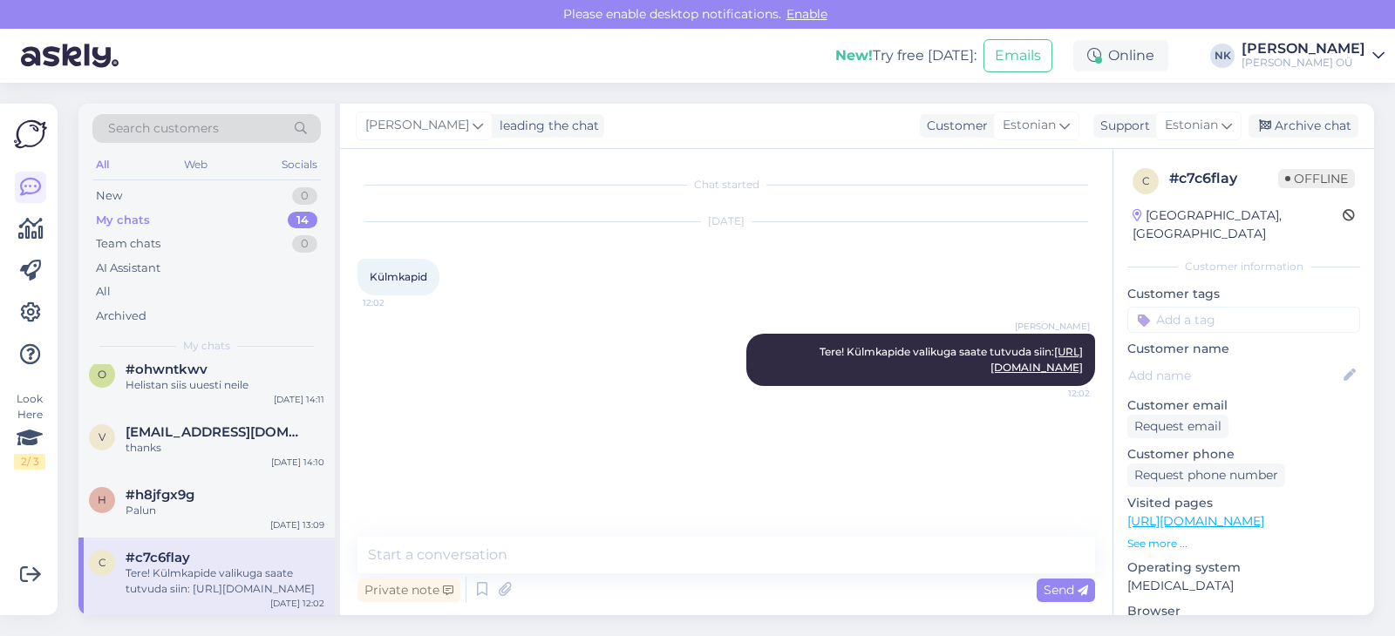
click at [1305, 142] on div "[PERSON_NAME] leading the chat Customer Estonian Support Estonian Archive chat" at bounding box center [857, 126] width 1034 height 45
click at [1306, 133] on div "Archive chat" at bounding box center [1304, 126] width 110 height 24
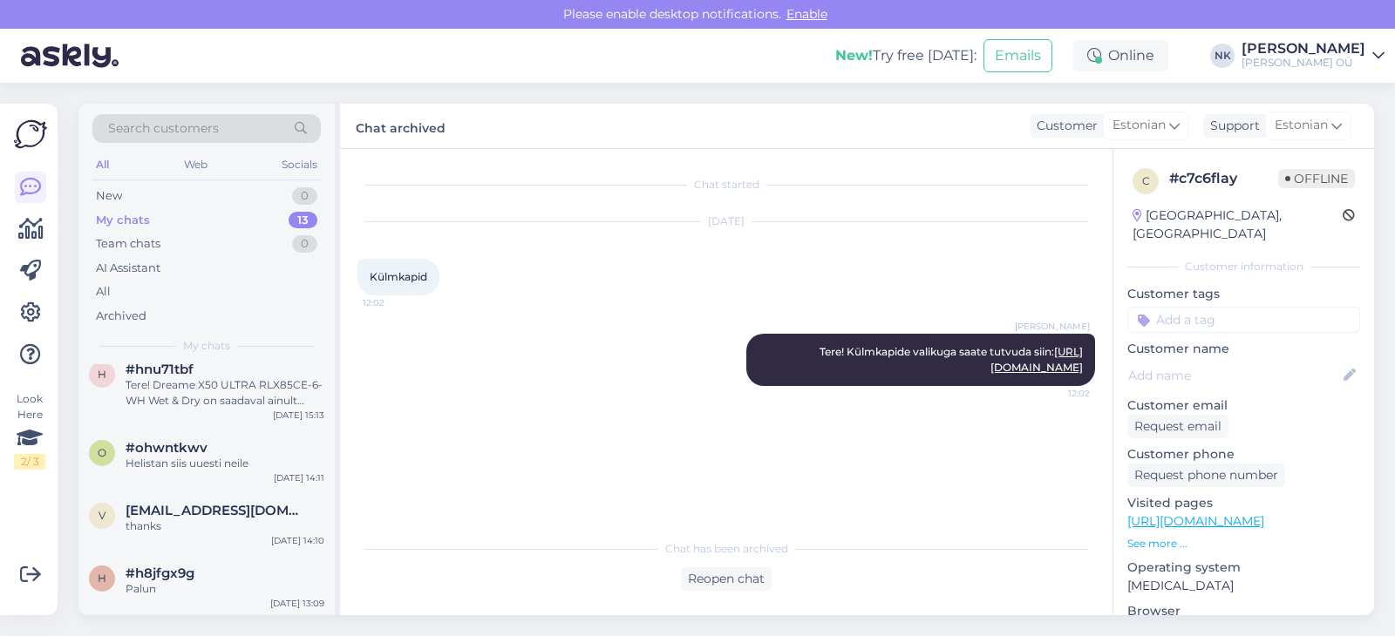
click at [237, 566] on div "#h8jfgx9g" at bounding box center [225, 574] width 199 height 16
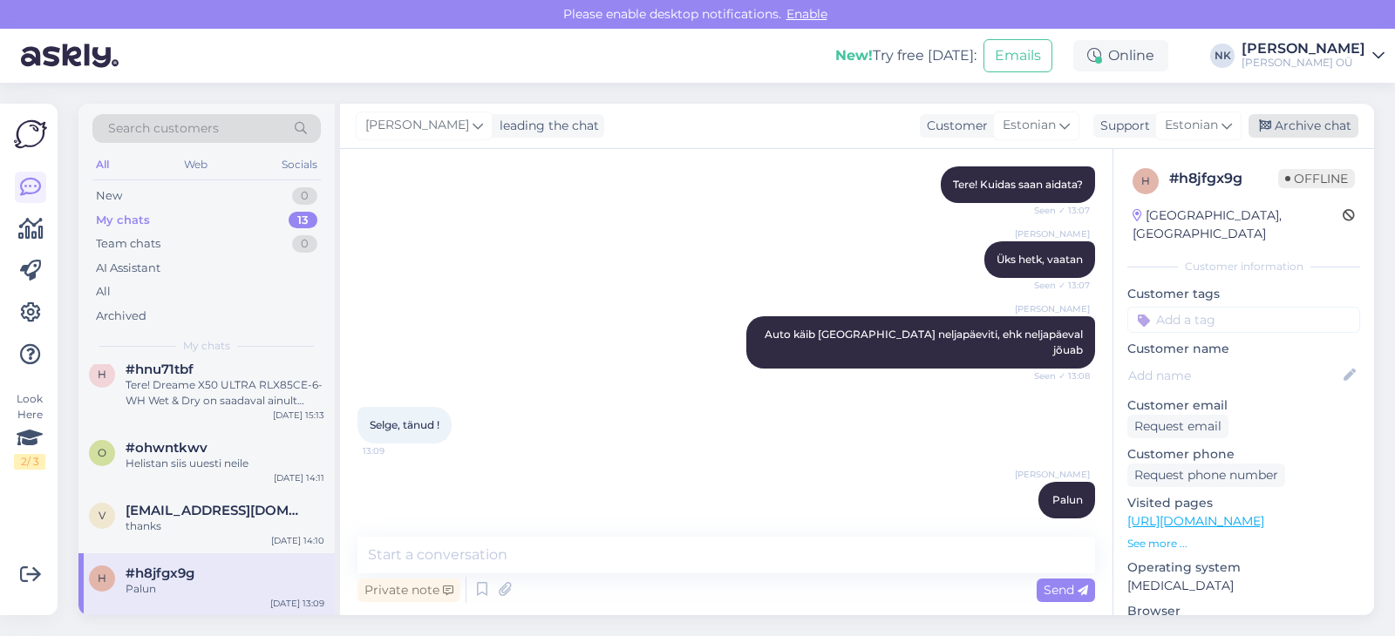
click at [1298, 124] on div "Archive chat" at bounding box center [1304, 126] width 110 height 24
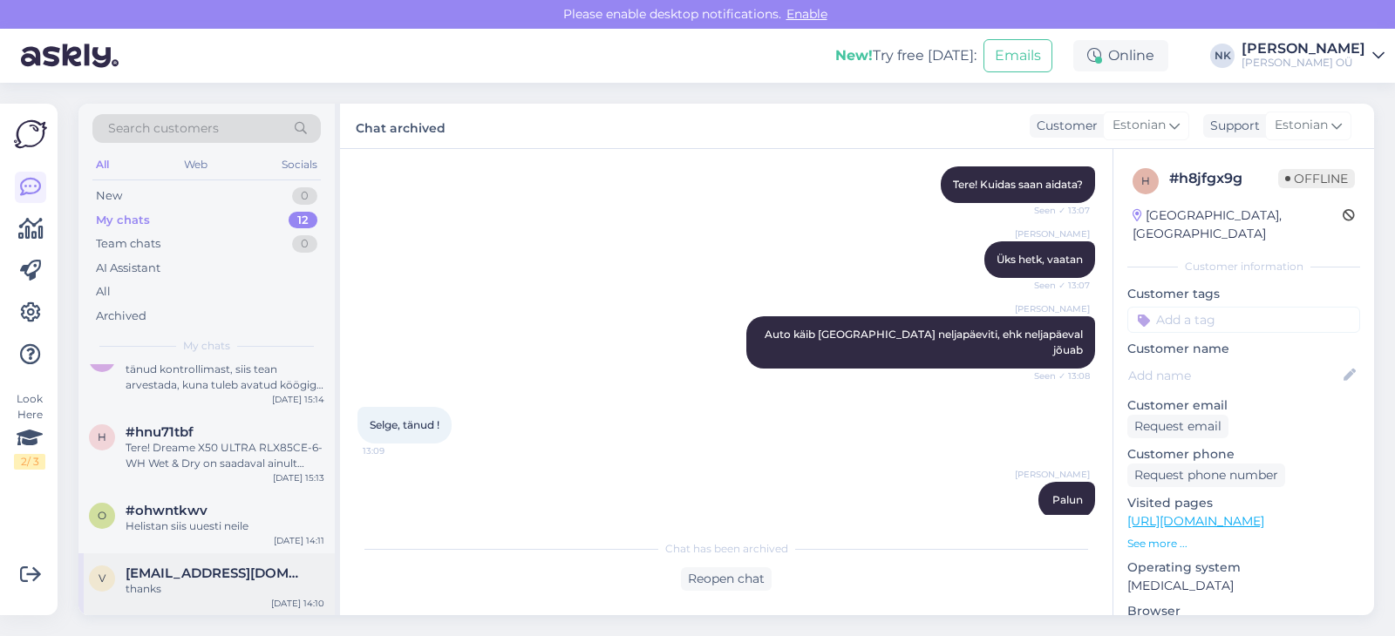
click at [185, 569] on span "[EMAIL_ADDRESS][DOMAIN_NAME]" at bounding box center [216, 574] width 181 height 16
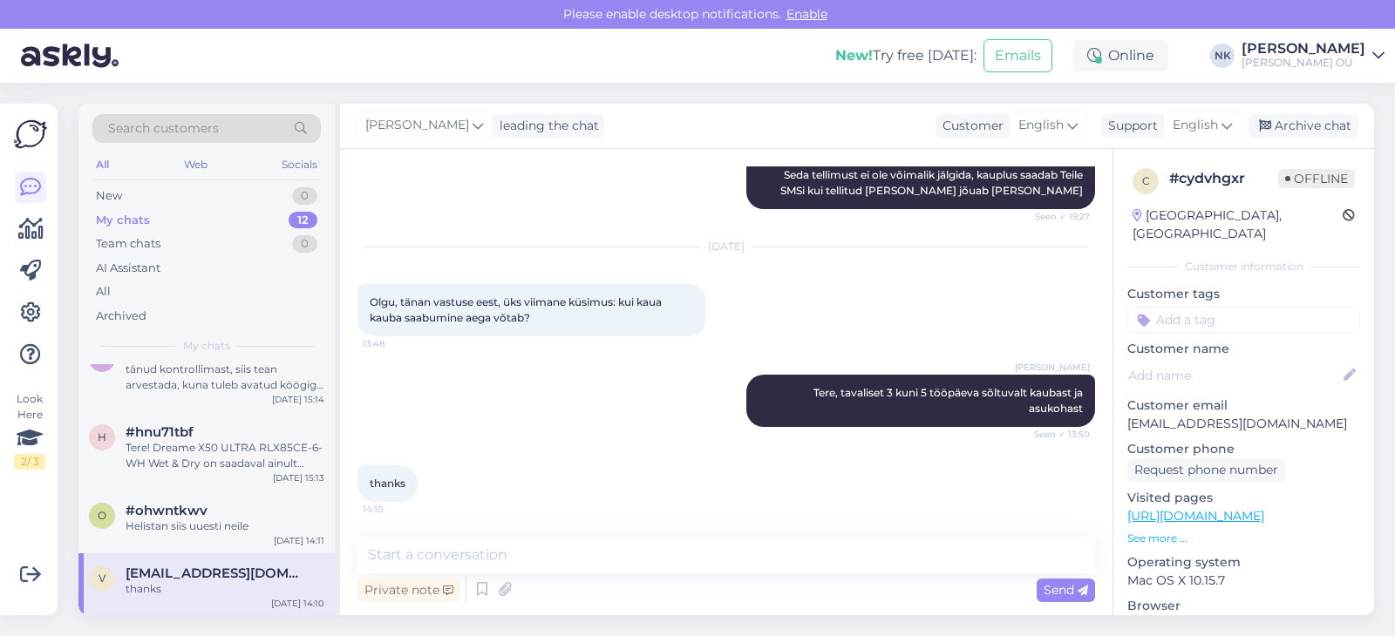
click at [1288, 159] on div "c # cydvhgxr Offline [GEOGRAPHIC_DATA], [GEOGRAPHIC_DATA] Customer information …" at bounding box center [1243, 516] width 261 height 735
click at [1293, 138] on div "[PERSON_NAME] leading the chat Customer English Support English Archive chat" at bounding box center [857, 126] width 1034 height 45
click at [1294, 133] on div "Archive chat" at bounding box center [1304, 126] width 110 height 24
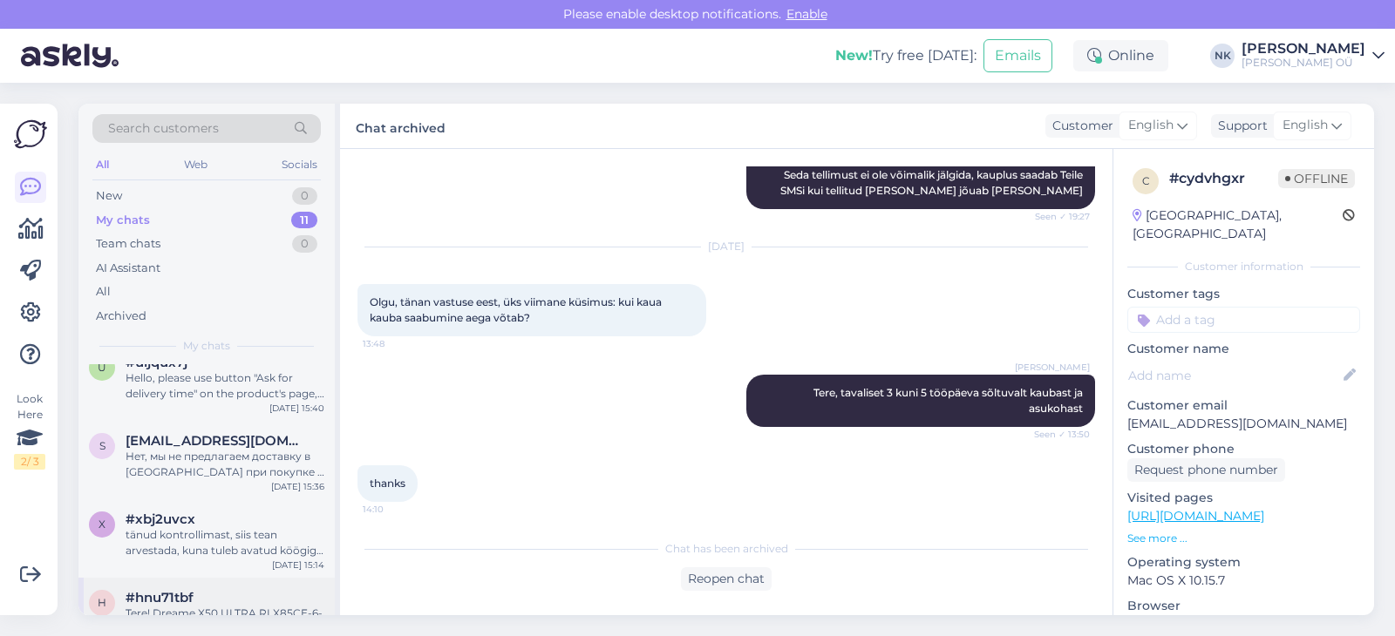
click at [144, 577] on div "i #iyld9a3f Tänan info eest [DATE] 19:08 l #l5cr4bqv Tere! Kuidas saan aidata? …" at bounding box center [206, 327] width 256 height 785
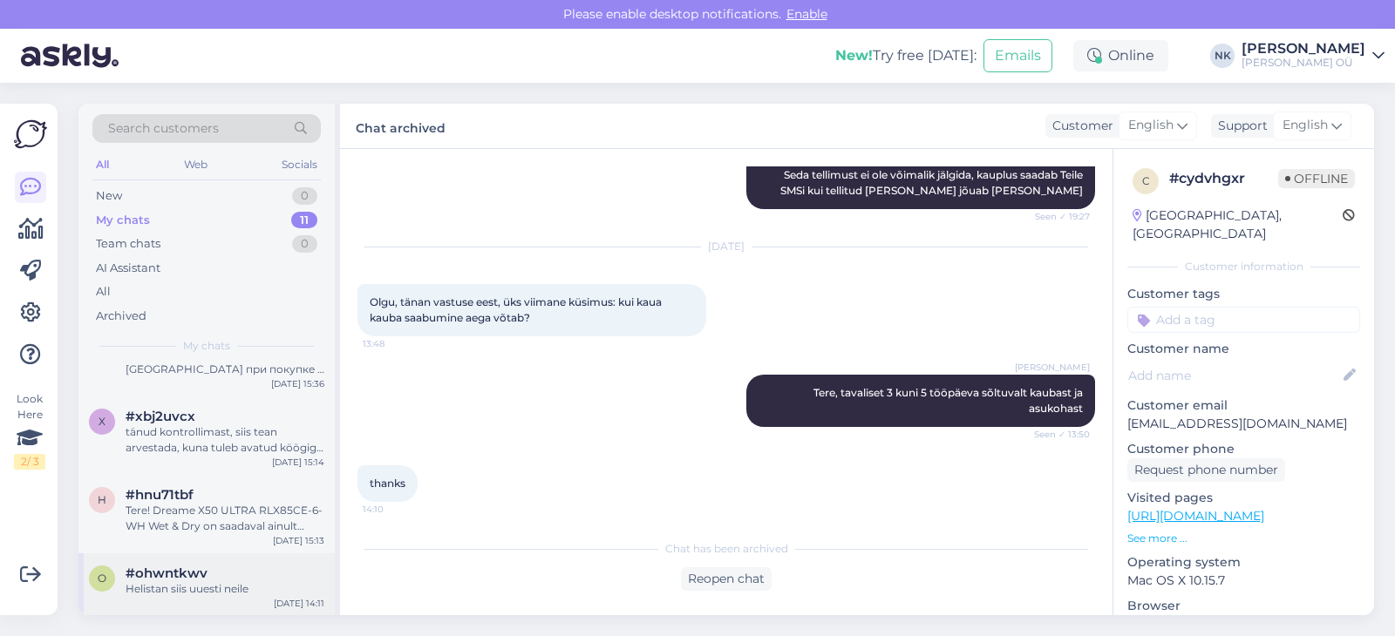
click at [165, 582] on div "Helistan siis uuesti neile" at bounding box center [225, 590] width 199 height 16
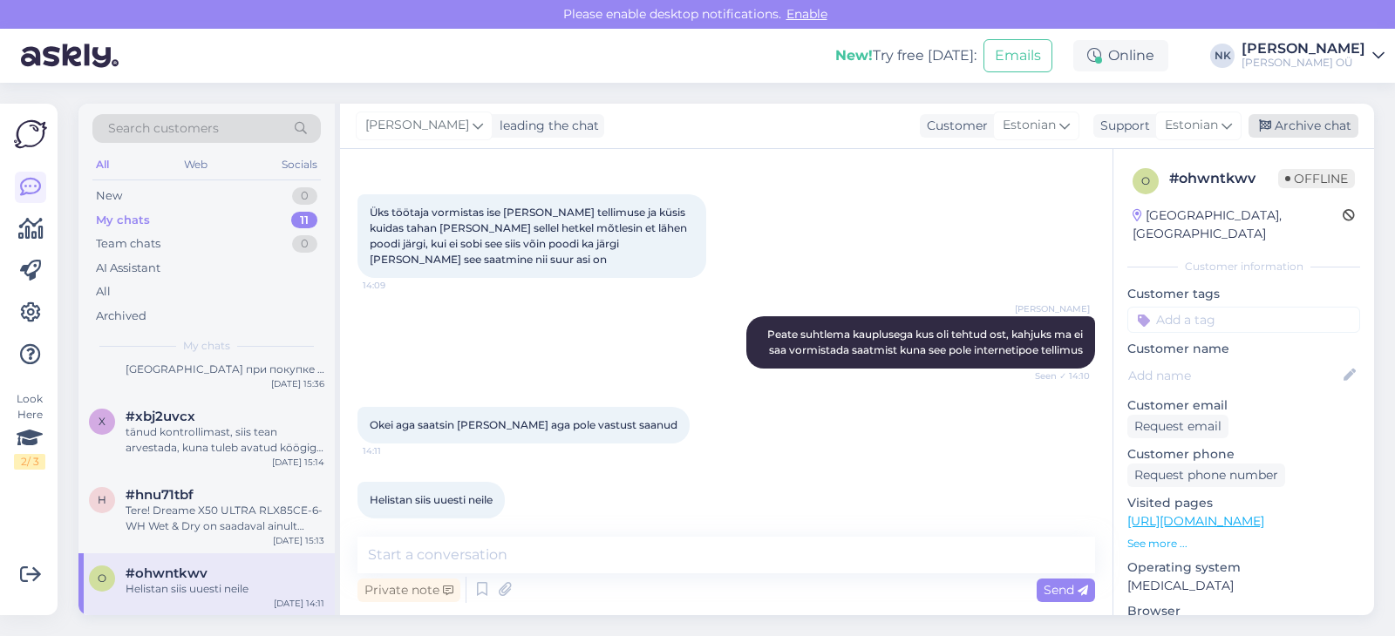
click at [1320, 134] on div "Archive chat" at bounding box center [1304, 126] width 110 height 24
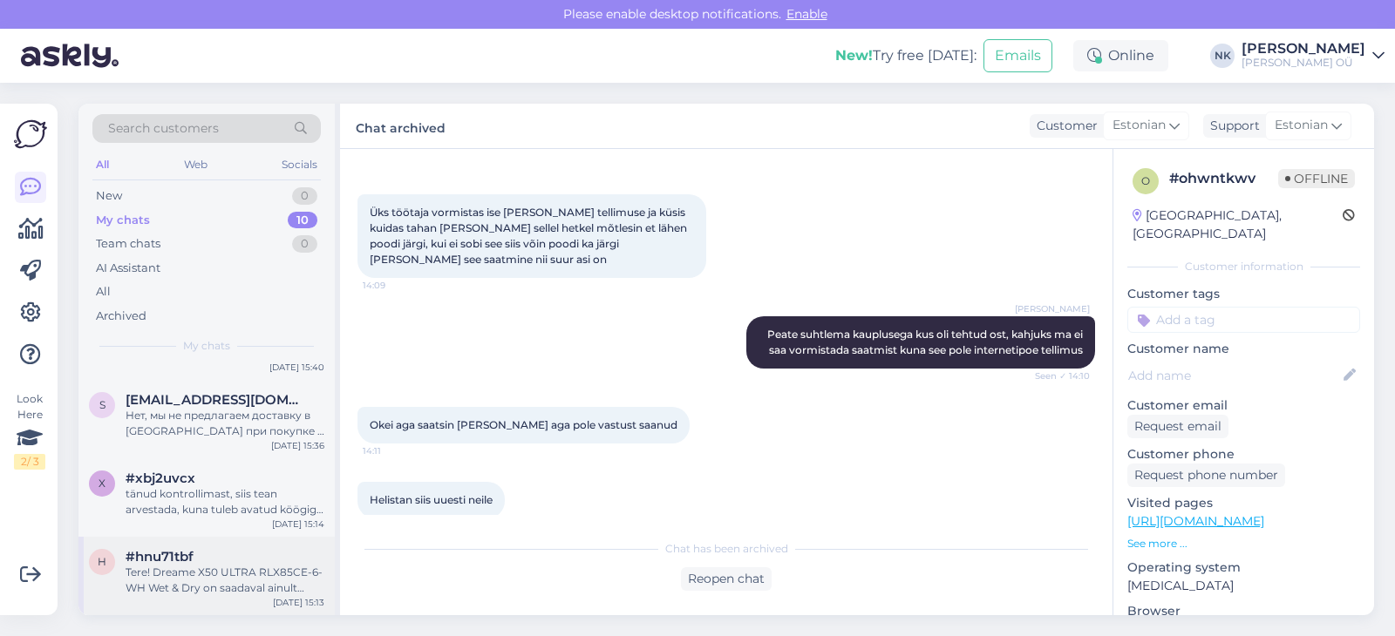
click at [212, 579] on div "Tere! Dreame X50 ULTRA RLX85CE-6-WH Wet & Dry on saadaval ainult Sikupilli Onof…" at bounding box center [225, 580] width 199 height 31
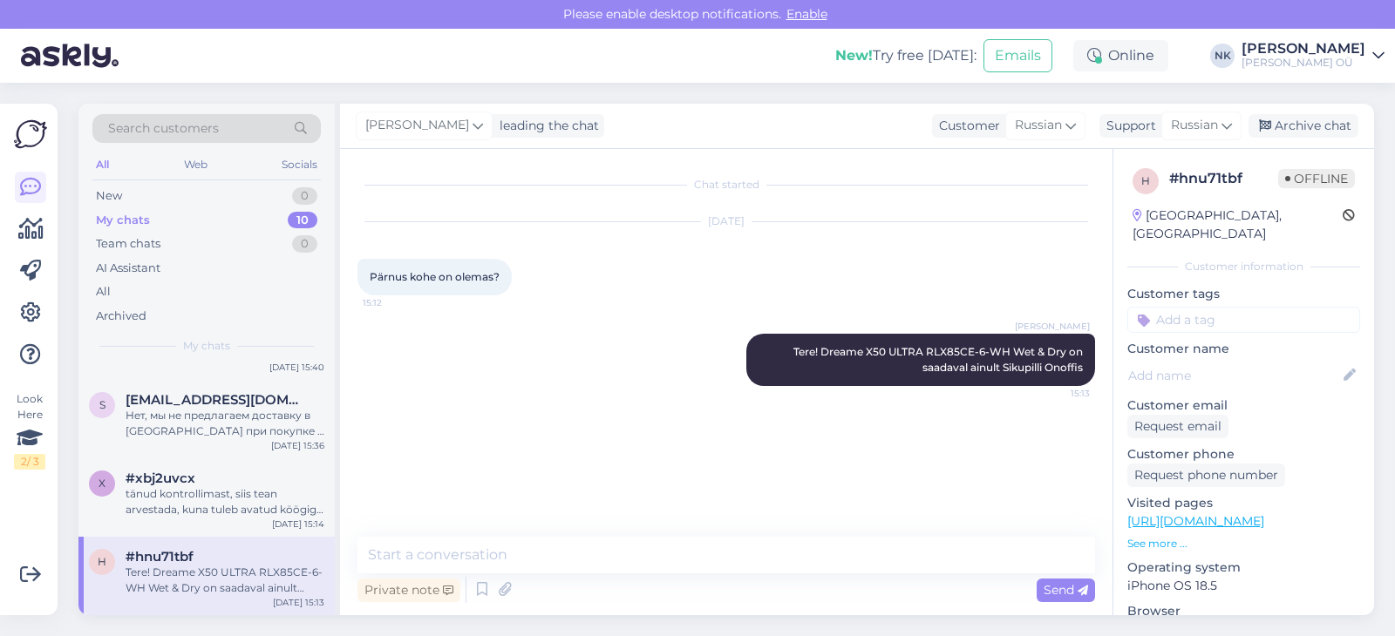
click at [1317, 63] on div "[PERSON_NAME] OÜ" at bounding box center [1304, 63] width 124 height 14
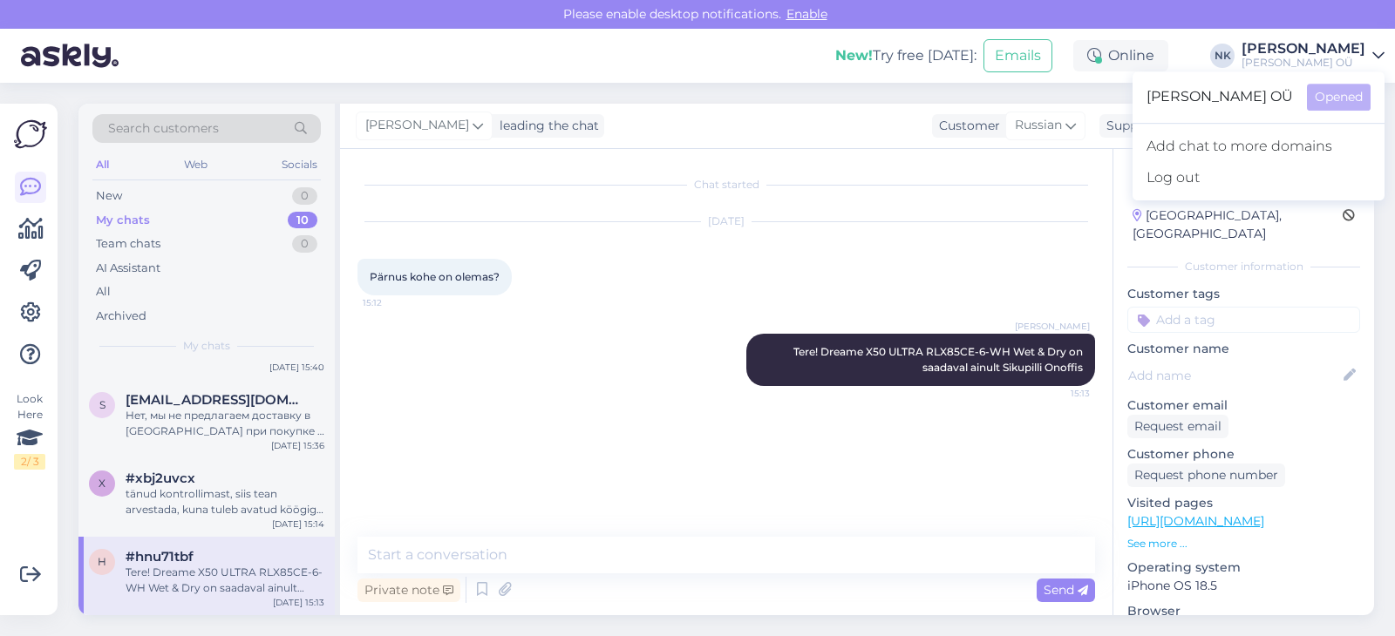
click at [1332, 55] on div "[PERSON_NAME]" at bounding box center [1304, 49] width 124 height 14
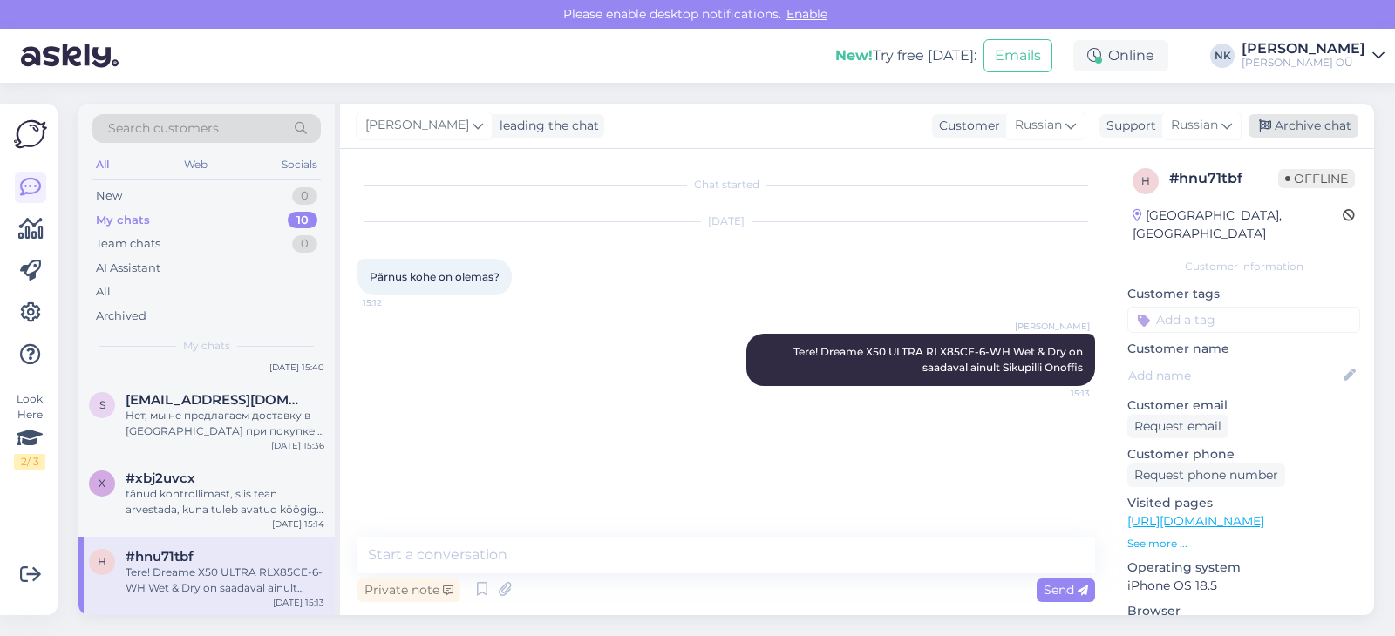
click at [1307, 127] on div "Archive chat" at bounding box center [1304, 126] width 110 height 24
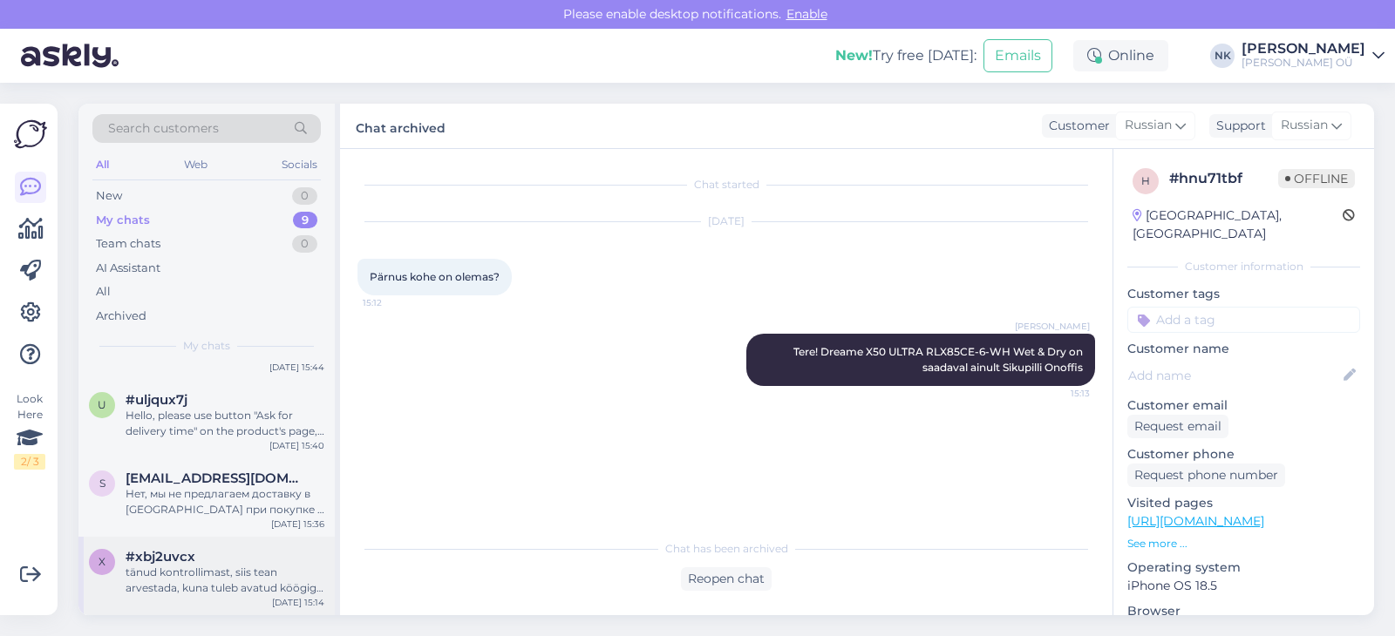
click at [208, 552] on div "#xbj2uvcx" at bounding box center [225, 557] width 199 height 16
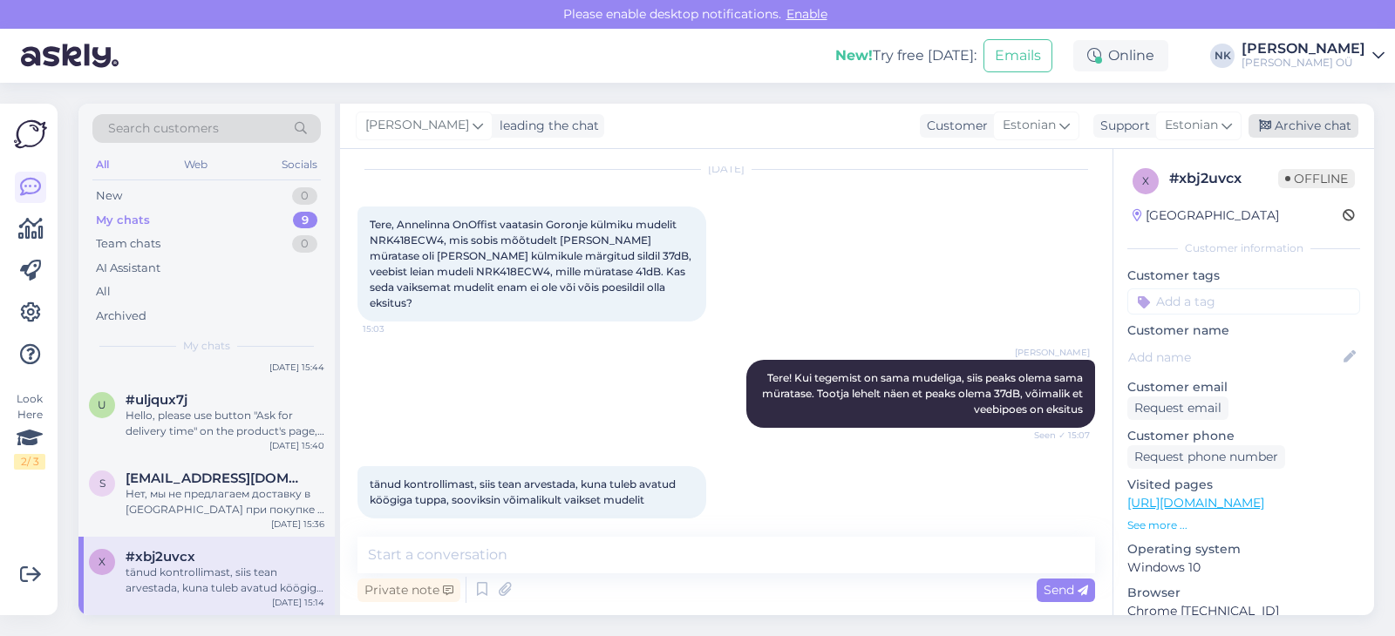
click at [1297, 128] on div "Archive chat" at bounding box center [1304, 126] width 110 height 24
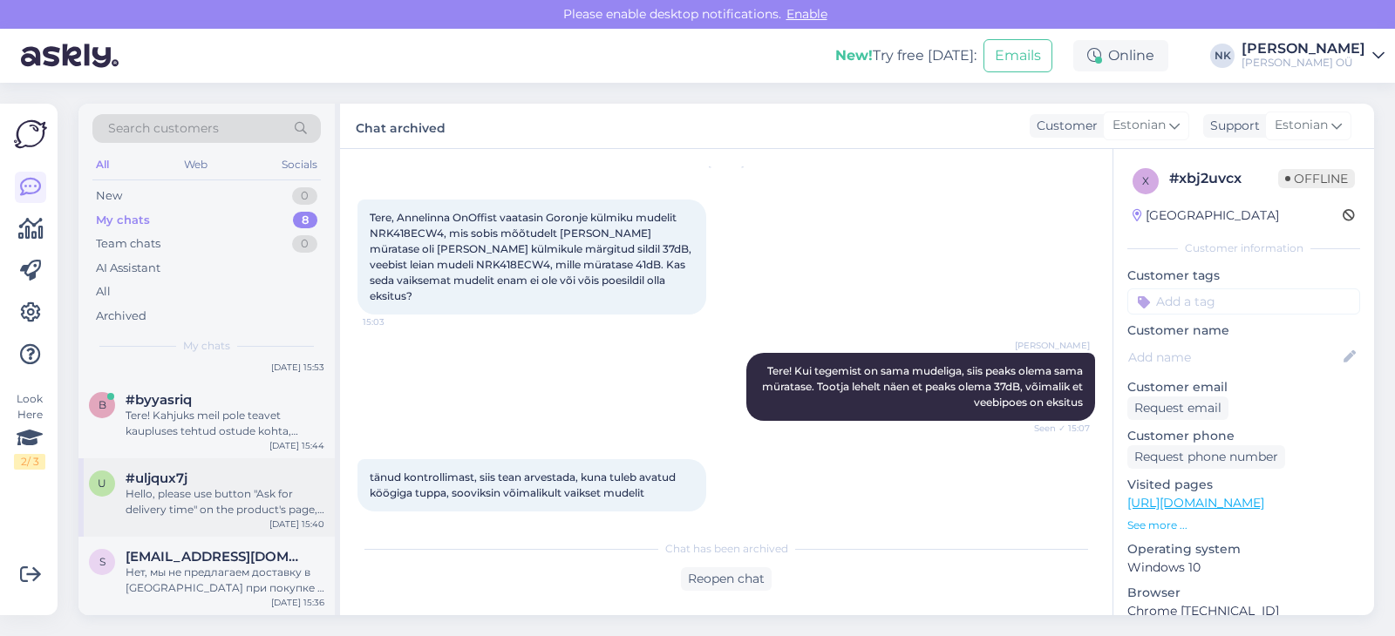
click at [255, 533] on div "u #uljqux7j Hello, please use button "Ask for delivery time" on the product's p…" at bounding box center [206, 498] width 256 height 78
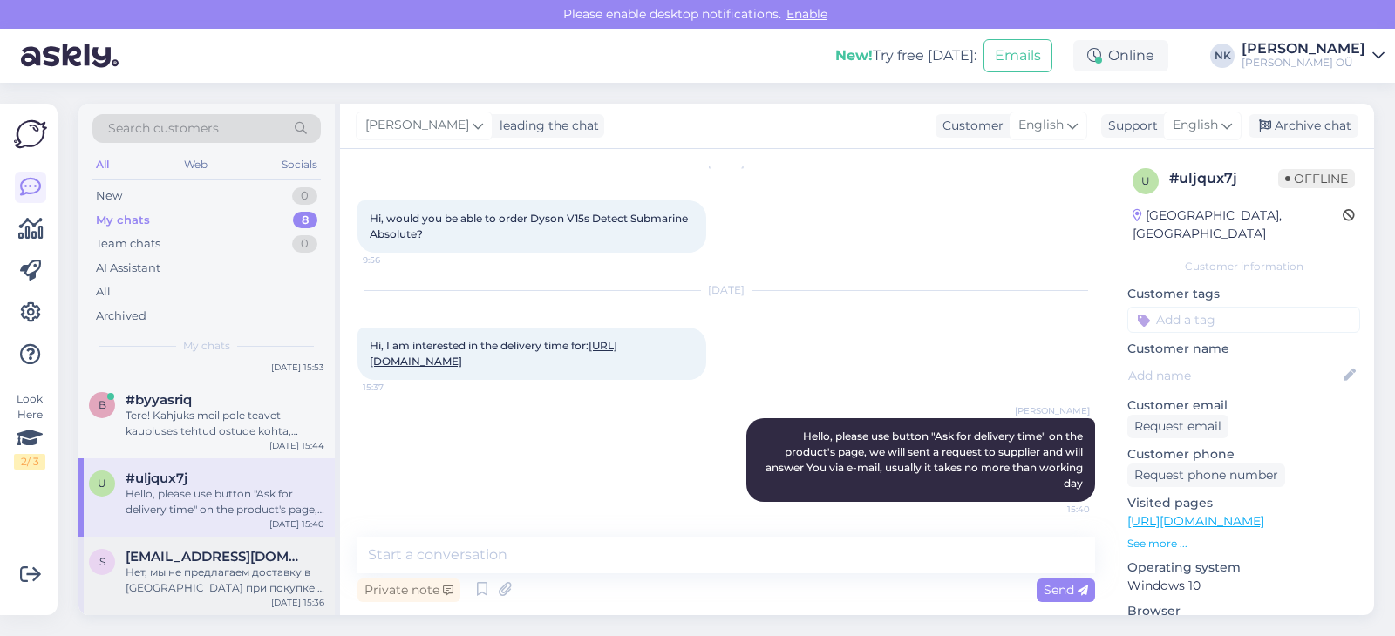
click at [239, 552] on span "[EMAIL_ADDRESS][DOMAIN_NAME]" at bounding box center [216, 557] width 181 height 16
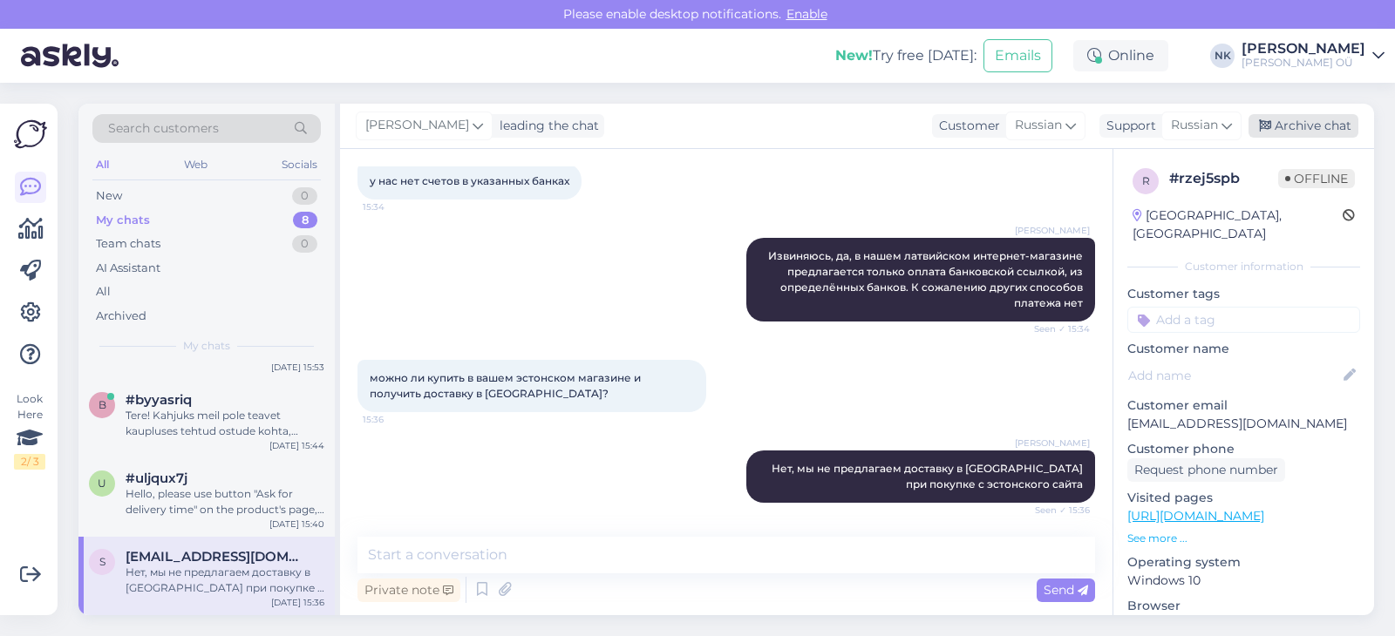
click at [1317, 129] on div "Archive chat" at bounding box center [1304, 126] width 110 height 24
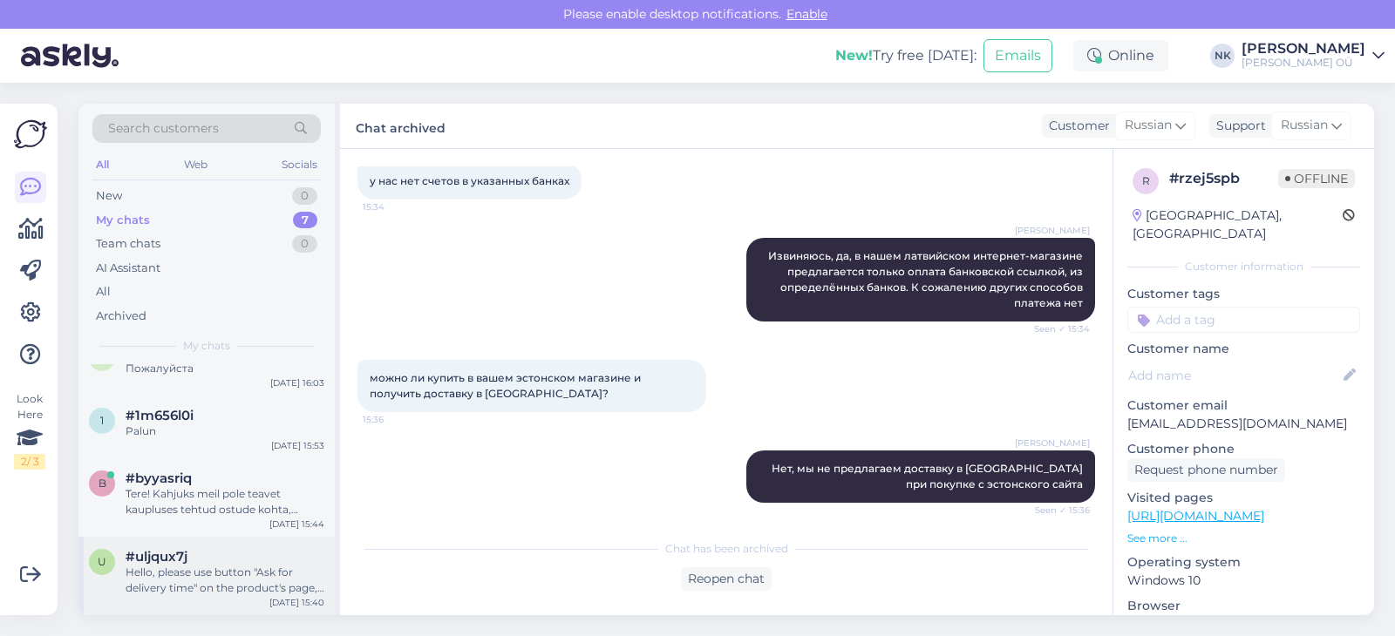
click at [199, 574] on div "Hello, please use button "Ask for delivery time" on the product's page, we will…" at bounding box center [225, 580] width 199 height 31
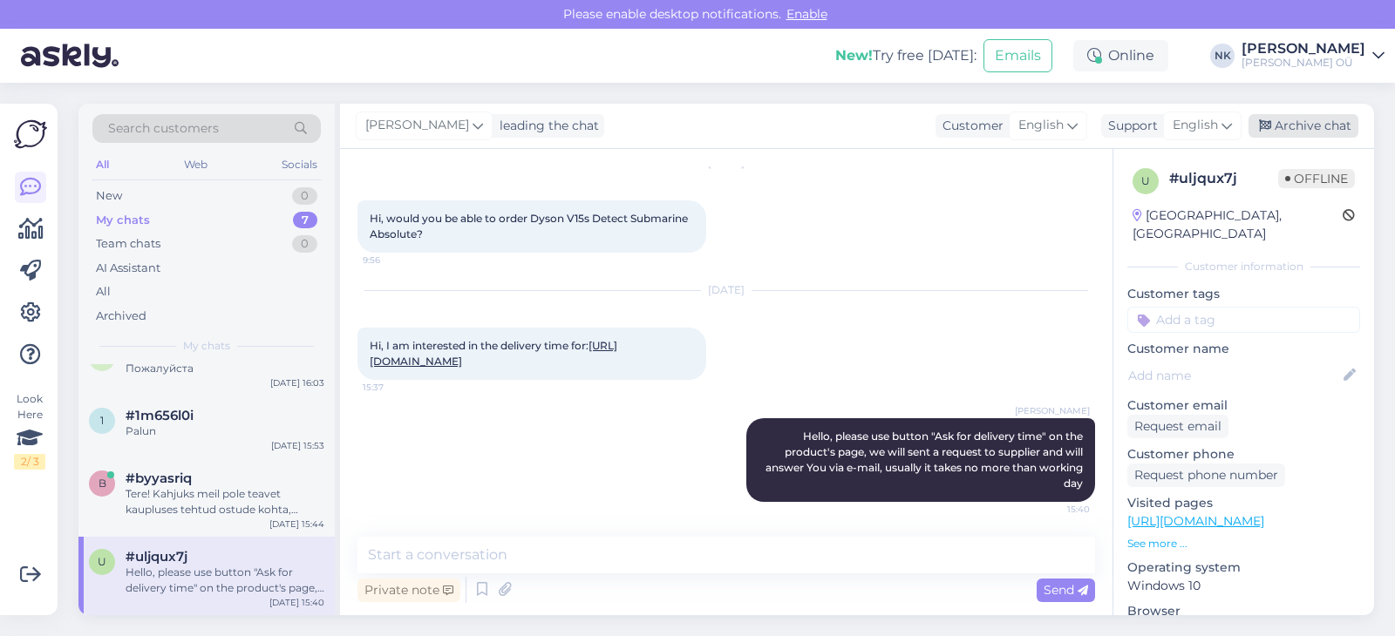
click at [1296, 130] on div "Archive chat" at bounding box center [1304, 126] width 110 height 24
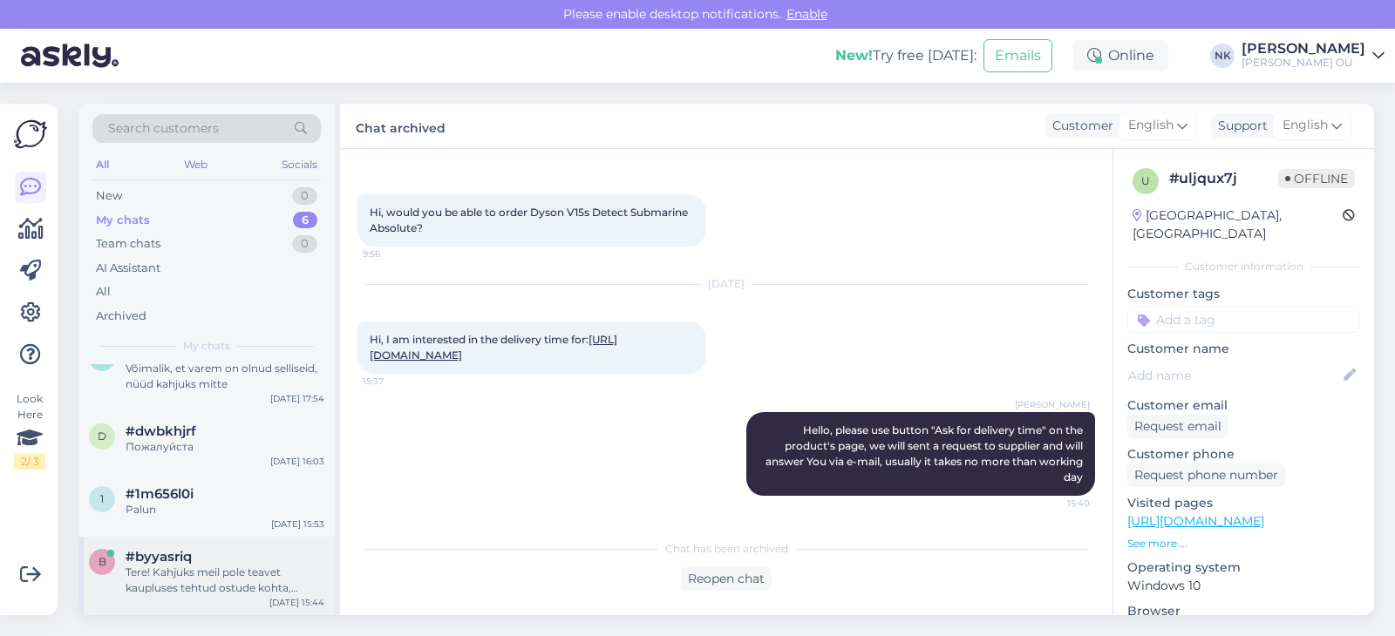
click at [241, 554] on div "#byyasriq" at bounding box center [225, 557] width 199 height 16
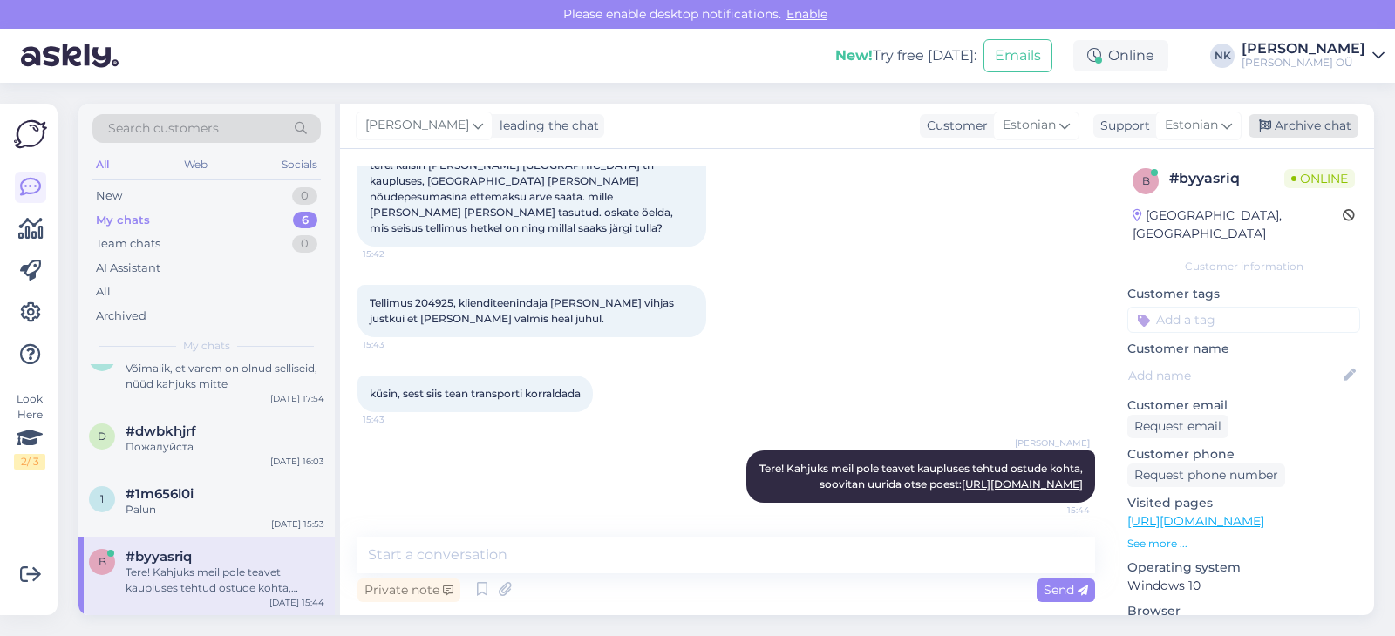
click at [1310, 125] on div "Archive chat" at bounding box center [1304, 126] width 110 height 24
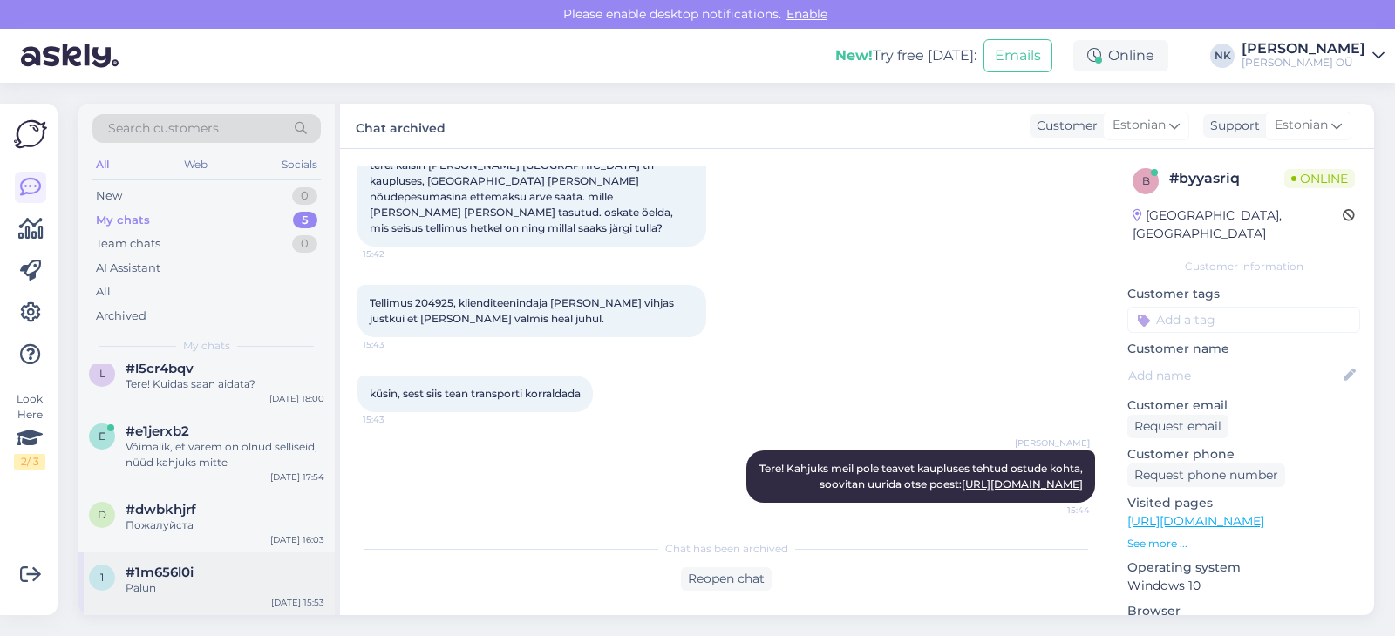
click at [204, 590] on div "Palun" at bounding box center [225, 589] width 199 height 16
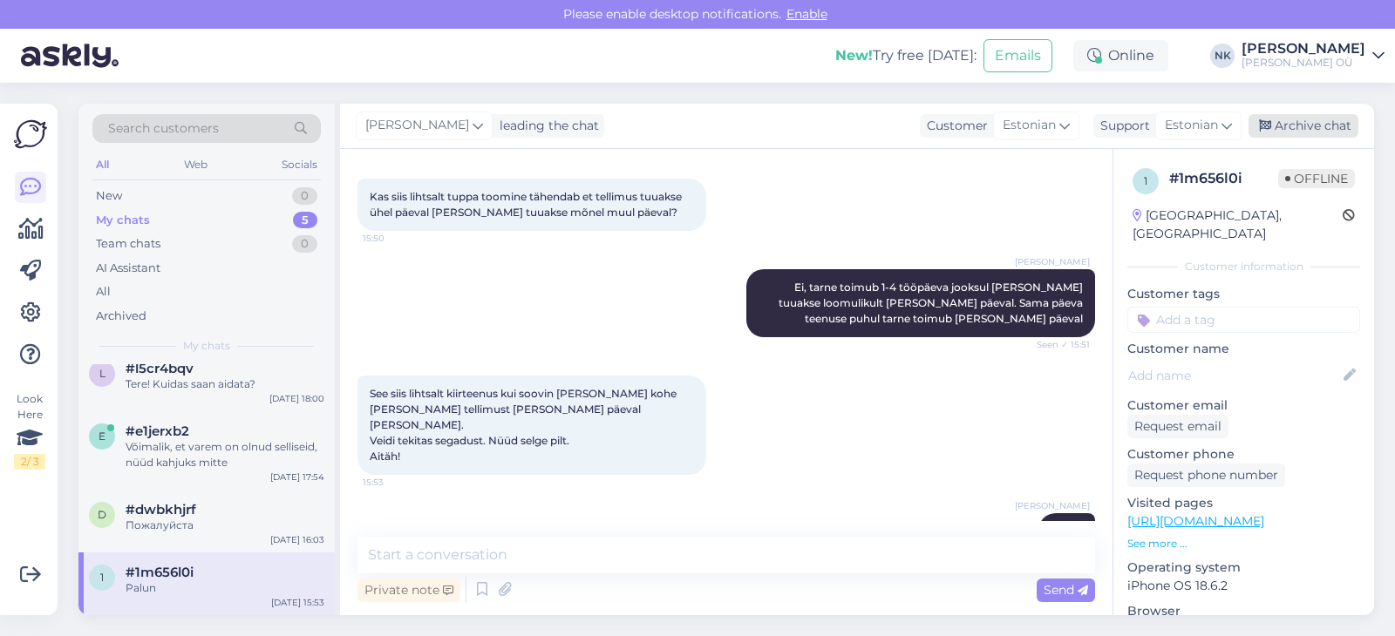
click at [1323, 118] on div "Archive chat" at bounding box center [1304, 126] width 110 height 24
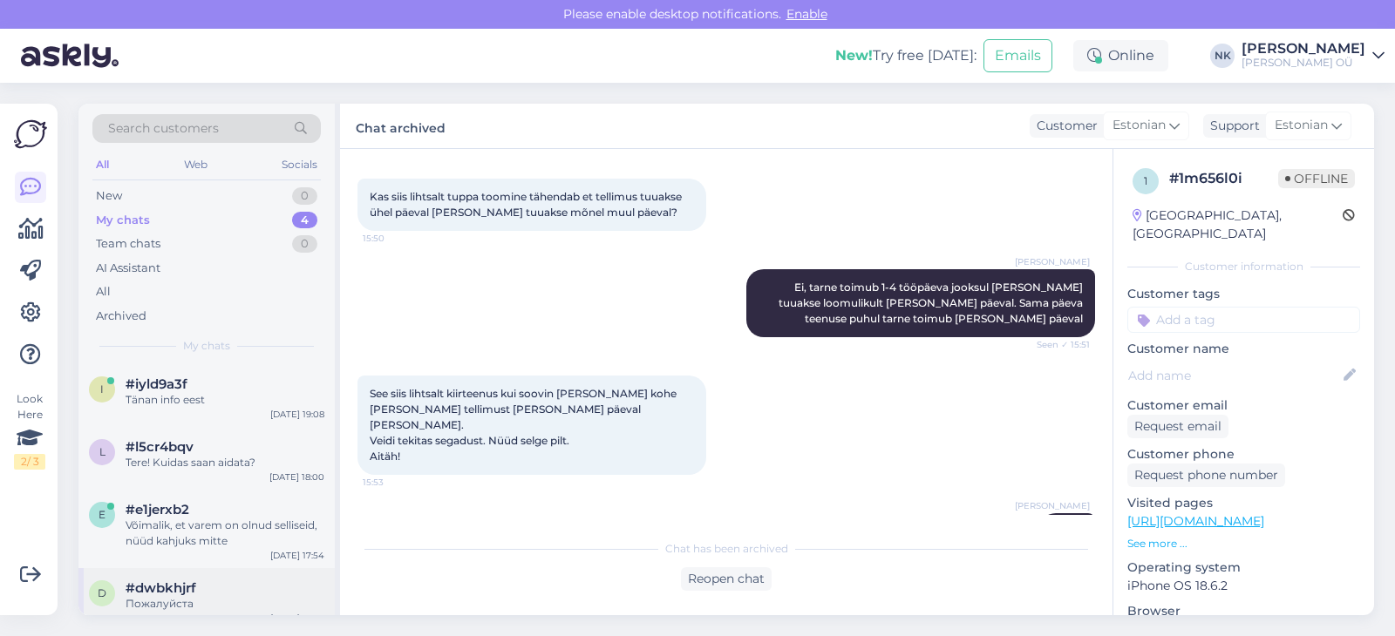
click at [197, 568] on div "d #dwbkhjrf Пожалуйста [DATE] 16:03" at bounding box center [206, 599] width 256 height 63
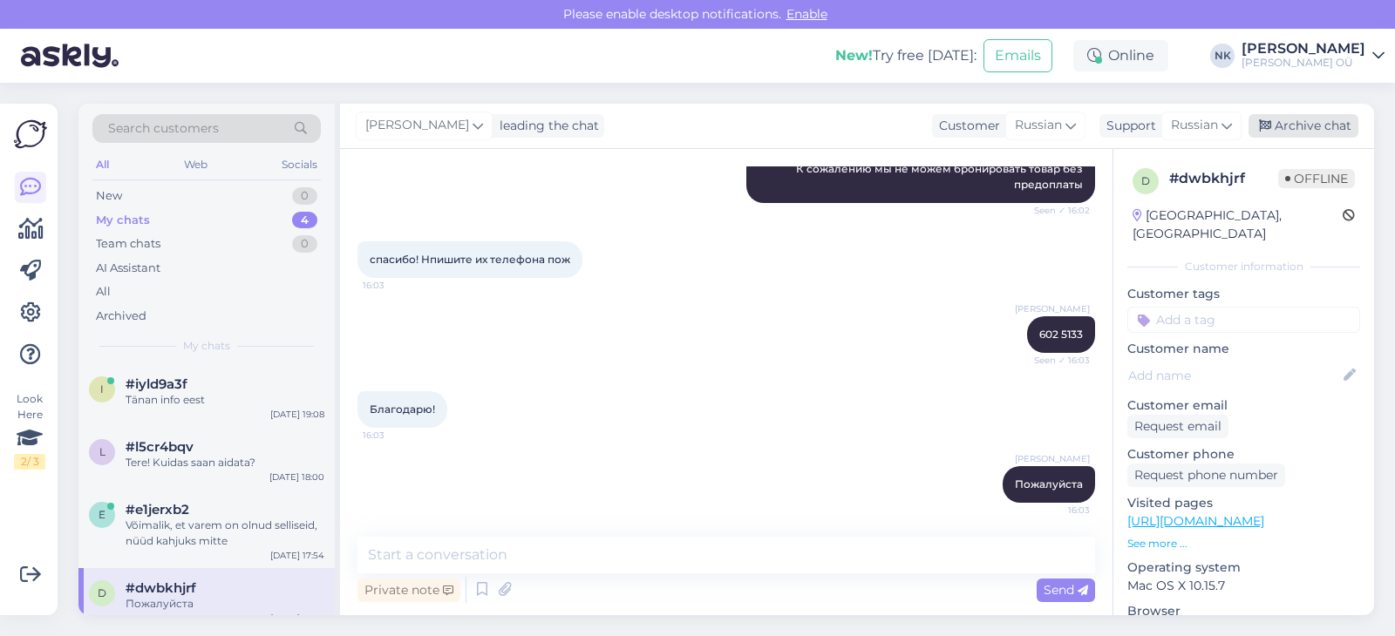
click at [1325, 116] on div "Archive chat" at bounding box center [1304, 126] width 110 height 24
